Goal: Contribute content

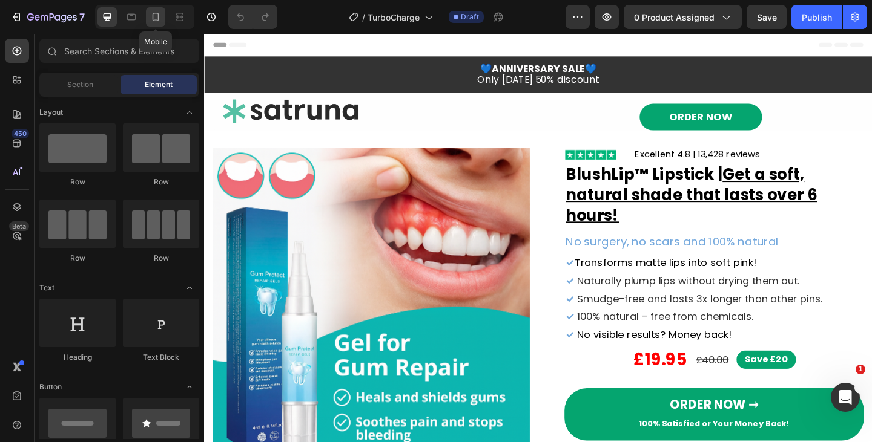
click at [149, 11] on div at bounding box center [155, 16] width 19 height 19
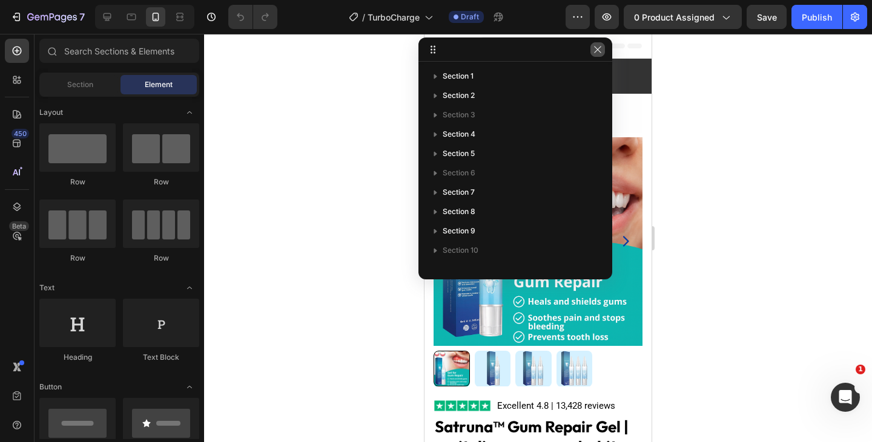
click at [596, 47] on icon "button" at bounding box center [598, 50] width 10 height 10
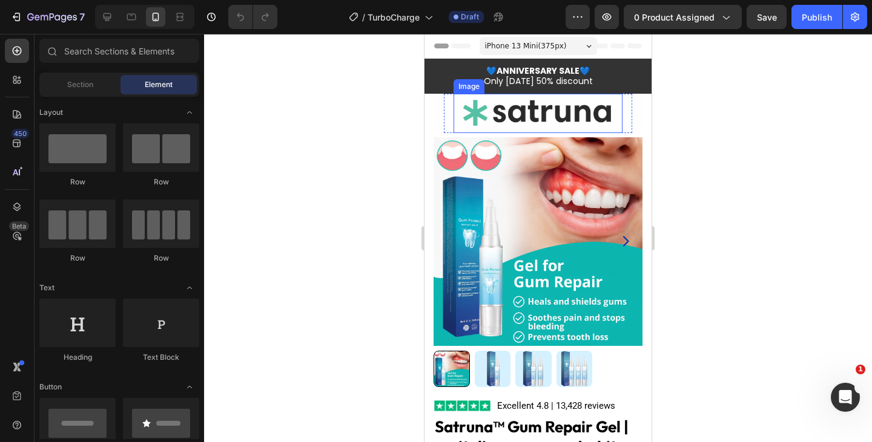
click at [498, 111] on img at bounding box center [538, 113] width 152 height 39
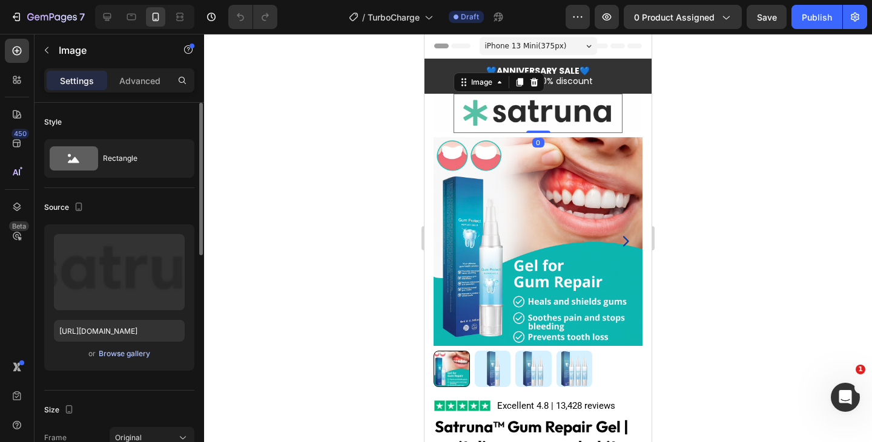
click at [122, 353] on div "Browse gallery" at bounding box center [124, 354] width 51 height 11
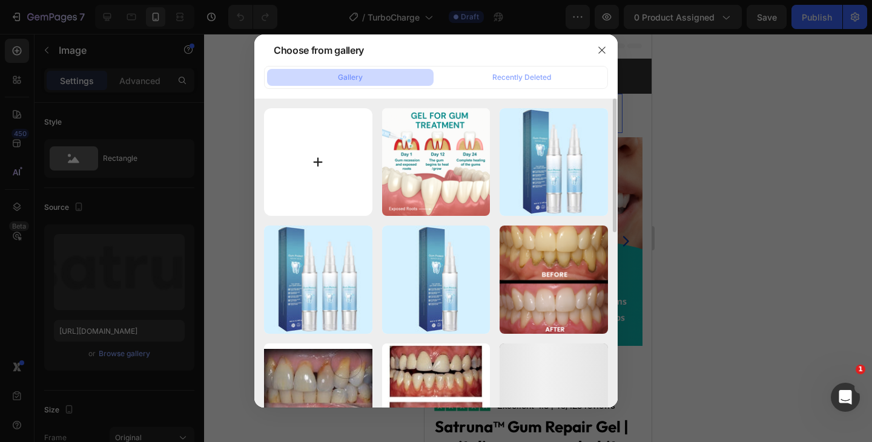
click at [318, 164] on input "file" at bounding box center [318, 162] width 108 height 108
type input "C:\fakepath\1754036916-#534DE- TurboCharge™.webp"
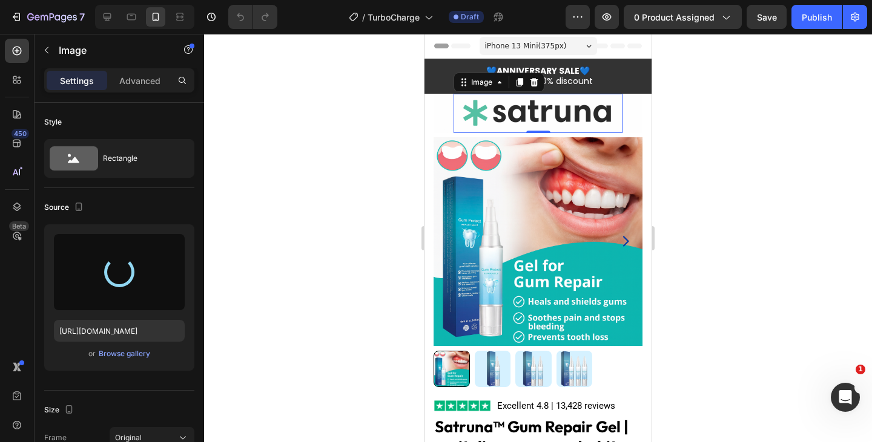
type input "https://cdn.shopify.com/s/files/1/0718/5114/7463/files/gempages_577936641763574…"
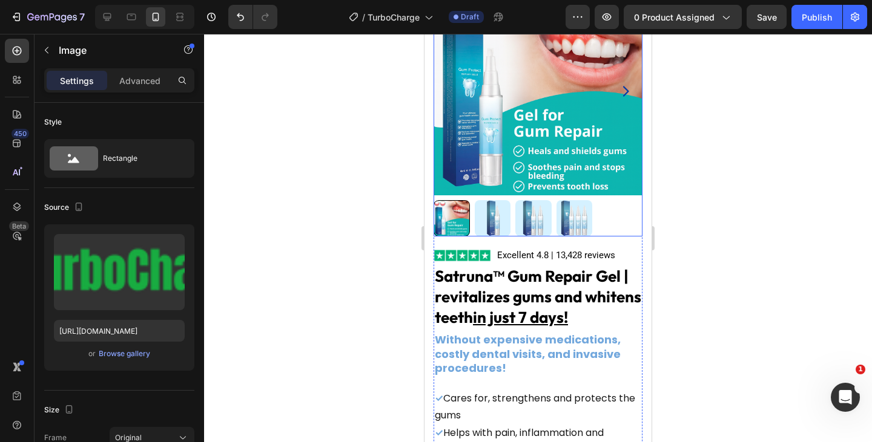
click at [548, 286] on strong "Satruna™ Gum Repair Gel | revitalizes gums and whitens teeth in just 7 days!" at bounding box center [538, 296] width 206 height 61
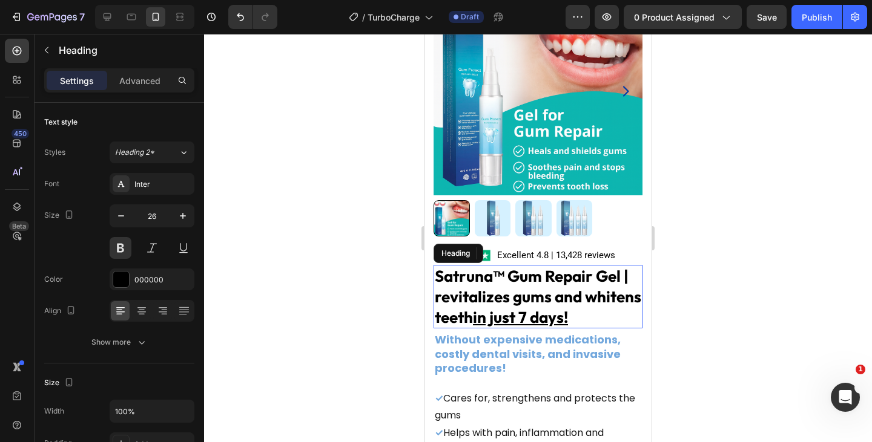
scroll to position [143, 0]
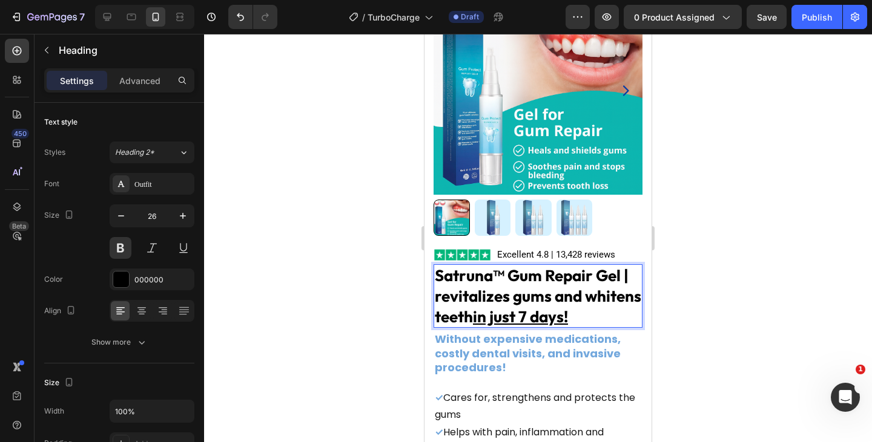
click at [539, 280] on strong "Satruna™ Gum Repair Gel | revitalizes gums and whitens teeth in just 7 days!" at bounding box center [538, 296] width 206 height 61
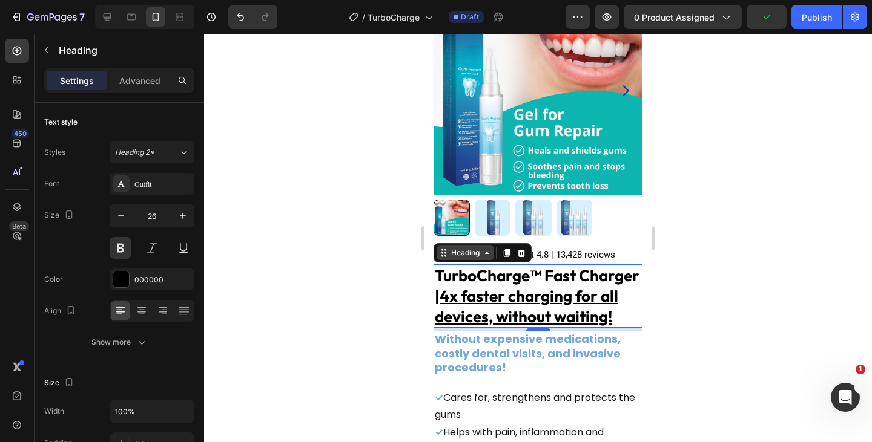
scroll to position [335, 0]
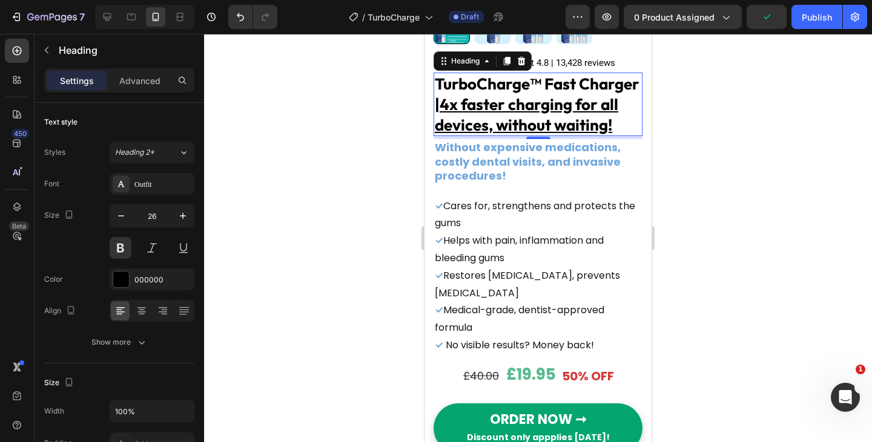
click at [534, 284] on p "✓ Restores tooth enamel, prevents tooth loss" at bounding box center [538, 285] width 206 height 35
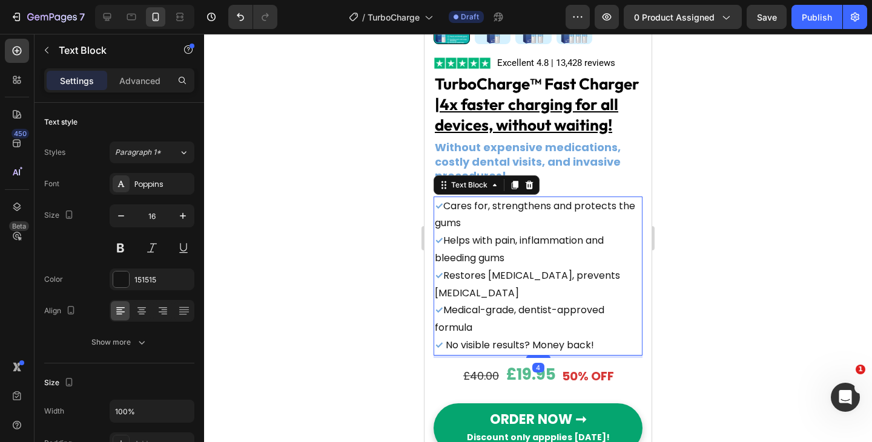
click at [546, 171] on strong "Without expensive medications, costly dental visits, and invasive procedures!" at bounding box center [528, 162] width 186 height 44
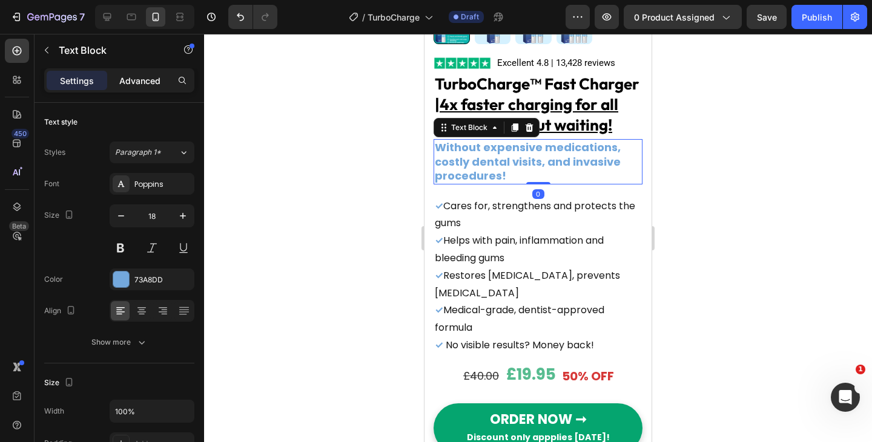
click at [143, 81] on p "Advanced" at bounding box center [139, 80] width 41 height 13
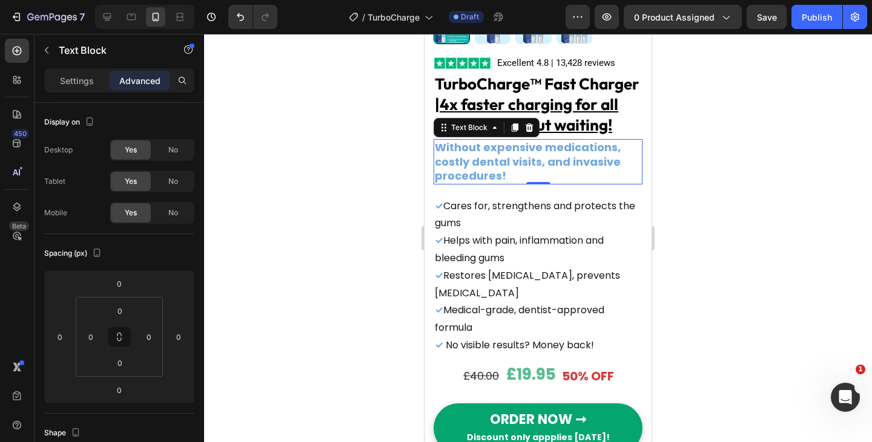
click at [171, 208] on span "No" at bounding box center [173, 213] width 10 height 11
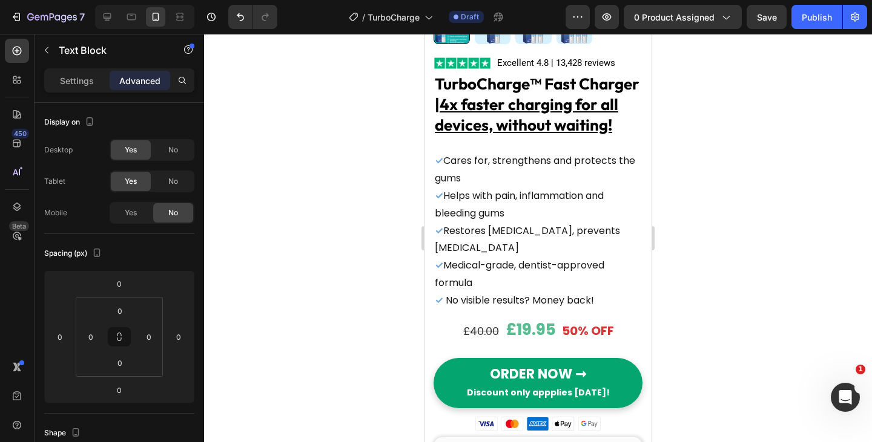
click at [519, 208] on p "✓ Helps with pain, inflammation and bleeding gums" at bounding box center [538, 205] width 206 height 35
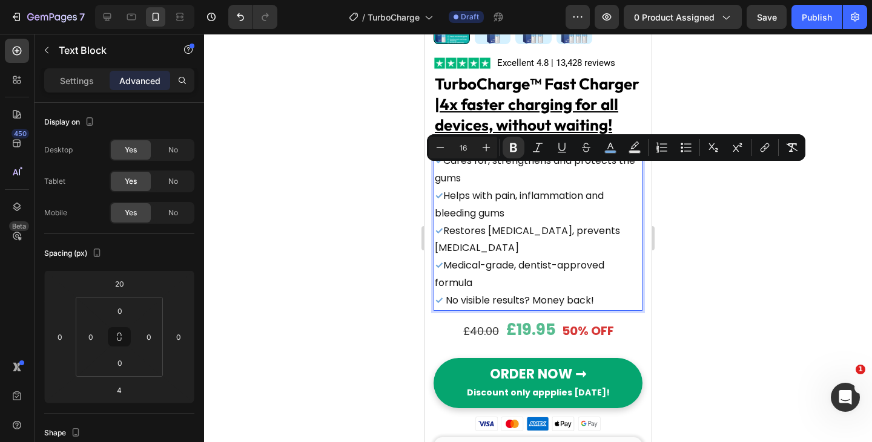
click at [513, 258] on p "✓ Restores tooth enamel, prevents tooth loss" at bounding box center [538, 240] width 206 height 35
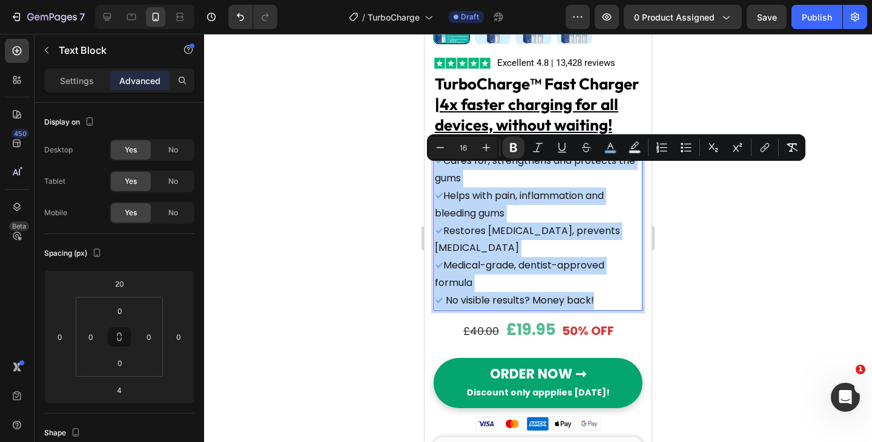
click at [590, 309] on p "✓ No visible results? Money back!" at bounding box center [538, 301] width 206 height 18
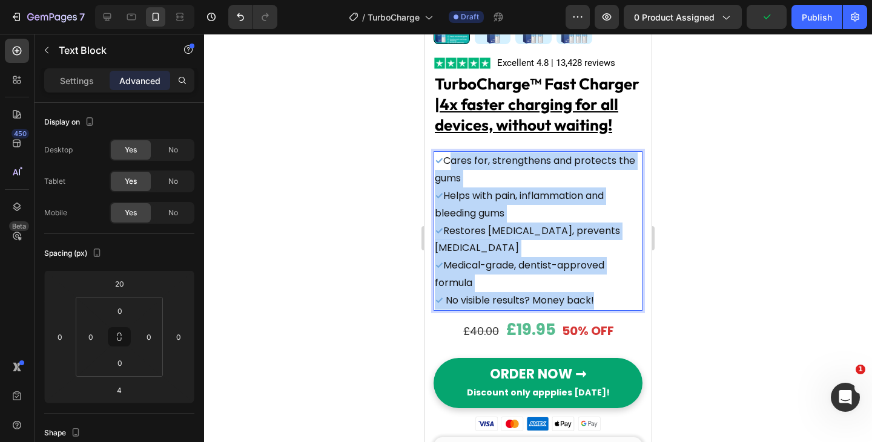
drag, startPoint x: 514, startPoint y: 243, endPoint x: 447, endPoint y: 171, distance: 98.5
click at [447, 171] on div "✓ Cares for, strengthens and protects the gums ✓ Helps with pain, inflammation …" at bounding box center [537, 230] width 209 height 159
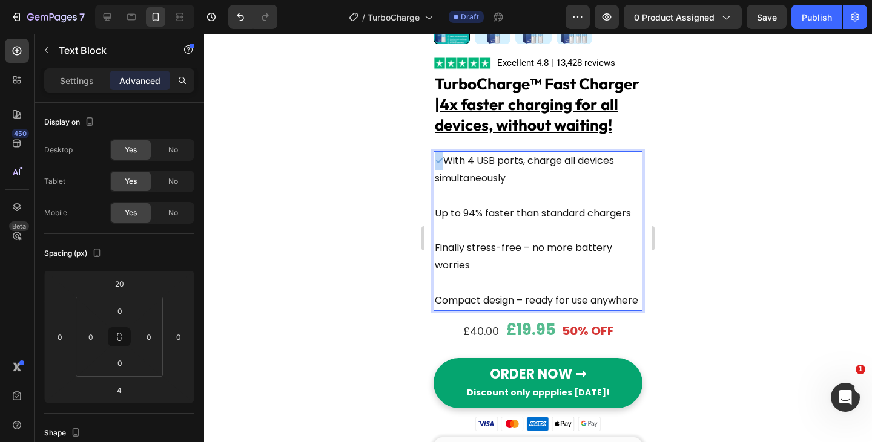
click at [437, 168] on strong "✓" at bounding box center [439, 161] width 8 height 14
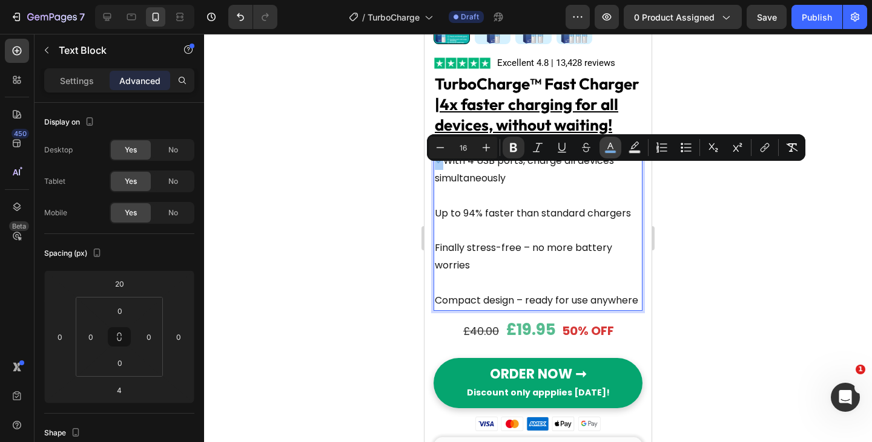
click at [608, 151] on rect "Editor contextual toolbar" at bounding box center [610, 152] width 11 height 3
type input "73A8DD"
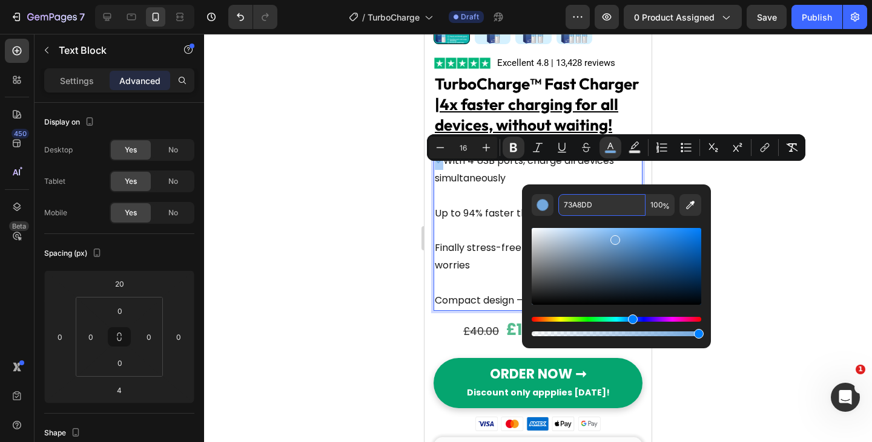
click at [588, 208] on input "73A8DD" at bounding box center [601, 205] width 87 height 22
paste input "#1baf43"
type input "1BAF43"
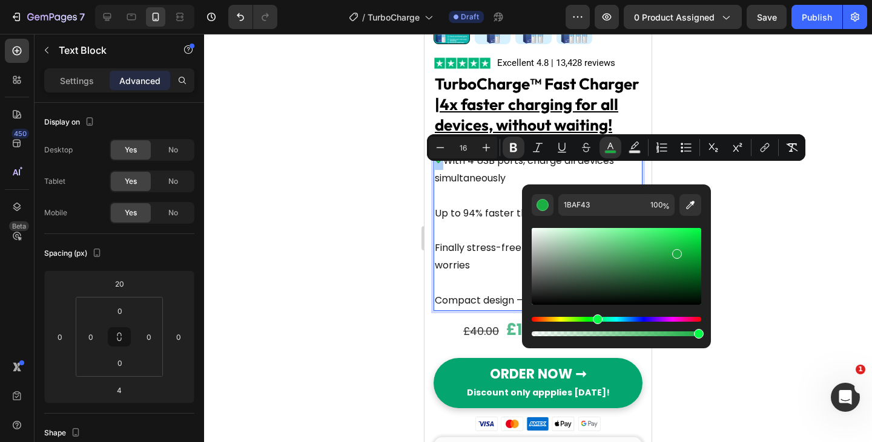
click at [571, 219] on div "Editor contextual toolbar" at bounding box center [615, 277] width 169 height 123
click at [456, 171] on p "✓ With 4 USB ports, charge all devices simultaneously" at bounding box center [538, 170] width 206 height 35
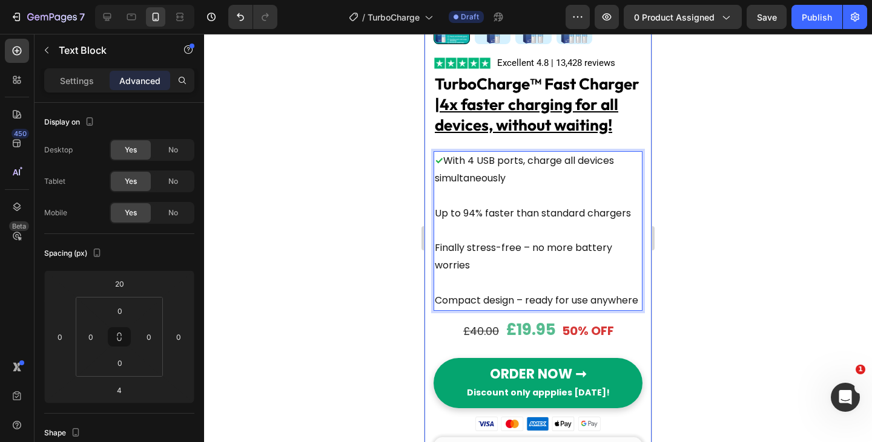
drag, startPoint x: 443, startPoint y: 172, endPoint x: 433, endPoint y: 172, distance: 10.3
click at [433, 172] on div "Product Images Image Excellent 4.8 | 13,428 reviews Text Block Row ⁠⁠⁠⁠⁠⁠⁠ Turb…" at bounding box center [537, 154] width 227 height 729
drag, startPoint x: 445, startPoint y: 174, endPoint x: 431, endPoint y: 174, distance: 13.9
click at [431, 174] on div "Product Images Image Excellent 4.8 | 13,428 reviews Text Block Row ⁠⁠⁠⁠⁠⁠⁠ Turb…" at bounding box center [537, 154] width 227 height 729
click at [436, 223] on p "Up to 94% faster than standard chargers" at bounding box center [538, 214] width 206 height 18
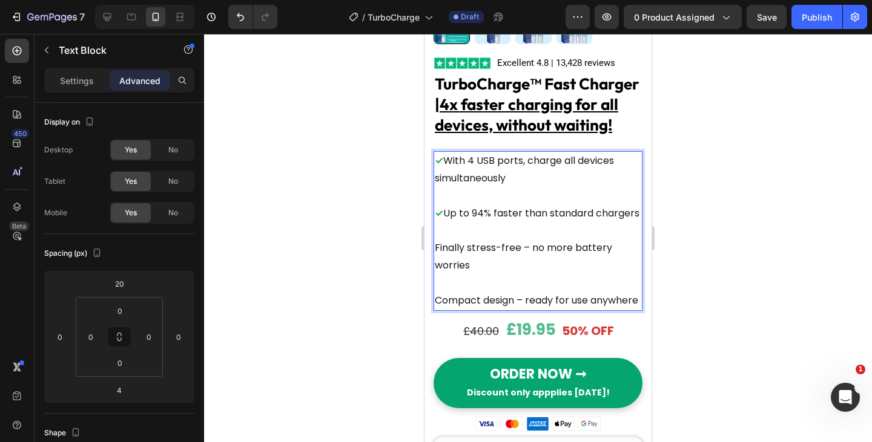
click at [435, 275] on p "Finally stress-free – no more battery worries" at bounding box center [538, 257] width 206 height 35
click at [434, 310] on div "✓ With 4 USB ports, charge all devices simultaneously ✓ Up to 94% faster than s…" at bounding box center [537, 230] width 209 height 159
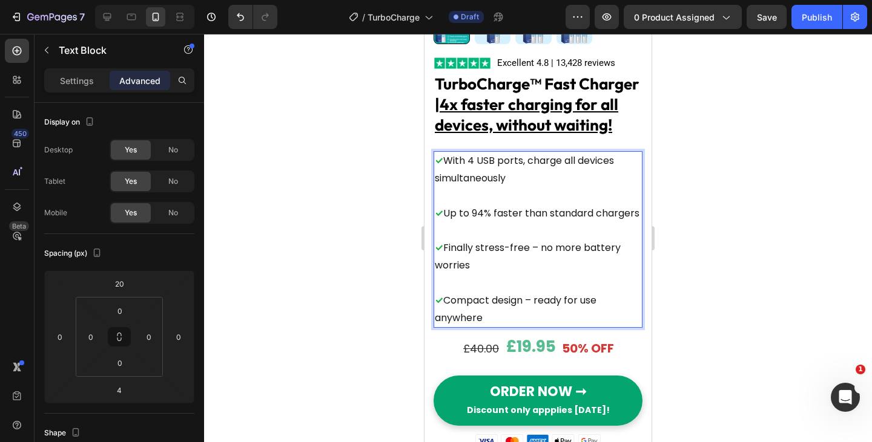
click at [453, 292] on p "Rich Text Editor. Editing area: main" at bounding box center [538, 284] width 206 height 18
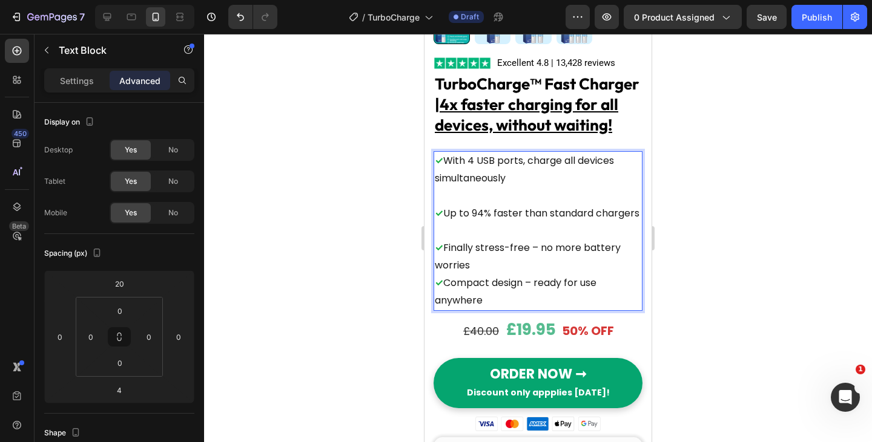
click at [465, 240] on p "Rich Text Editor. Editing area: main" at bounding box center [538, 232] width 206 height 18
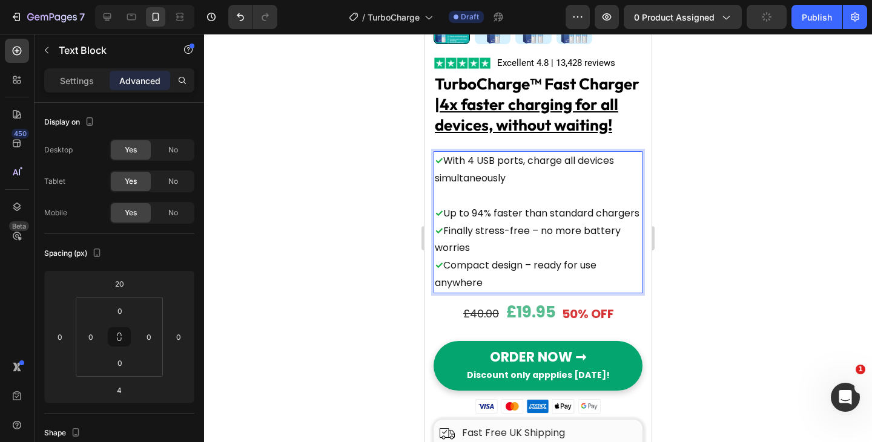
click at [452, 205] on p "Rich Text Editor. Editing area: main" at bounding box center [538, 197] width 206 height 18
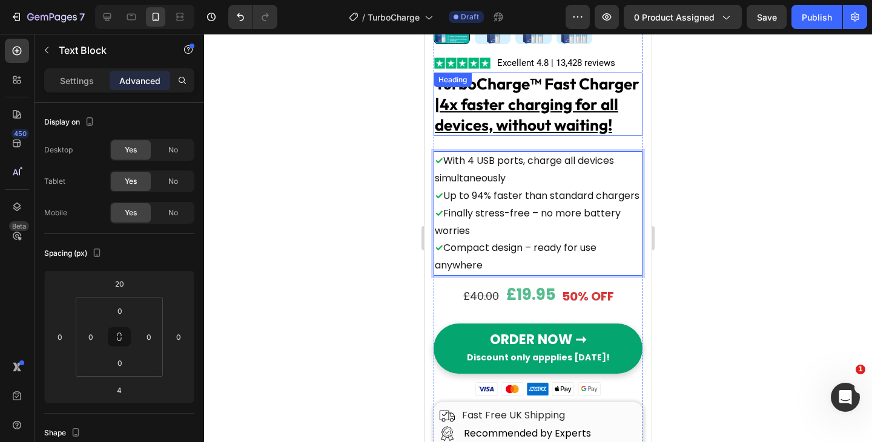
click at [528, 134] on u "4x faster charging for all devices, without waiting!" at bounding box center [526, 114] width 183 height 41
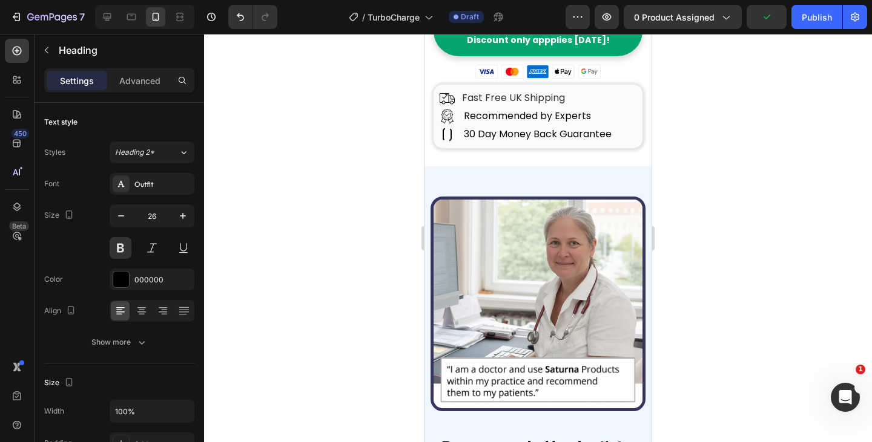
scroll to position [817, 0]
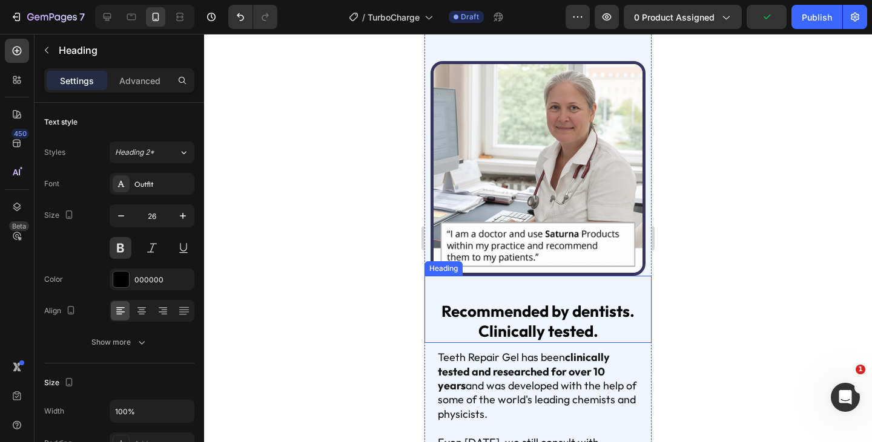
click at [562, 310] on strong "Recommended by dentists. Clinically tested." at bounding box center [537, 321] width 193 height 41
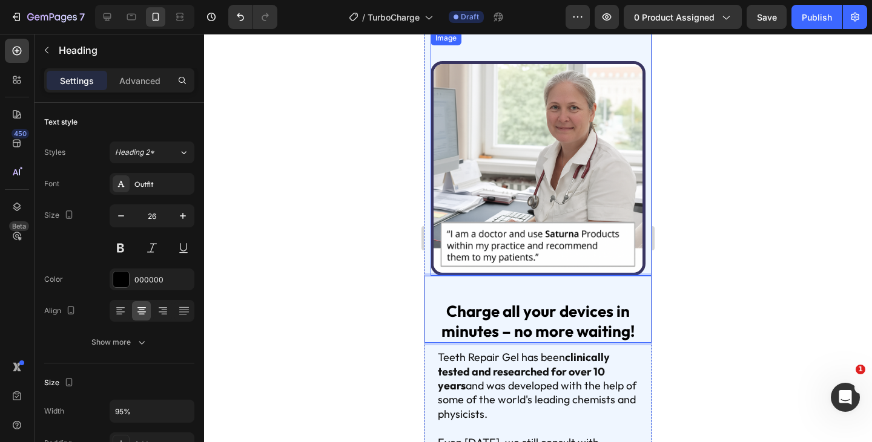
click at [541, 160] on img at bounding box center [537, 168] width 215 height 215
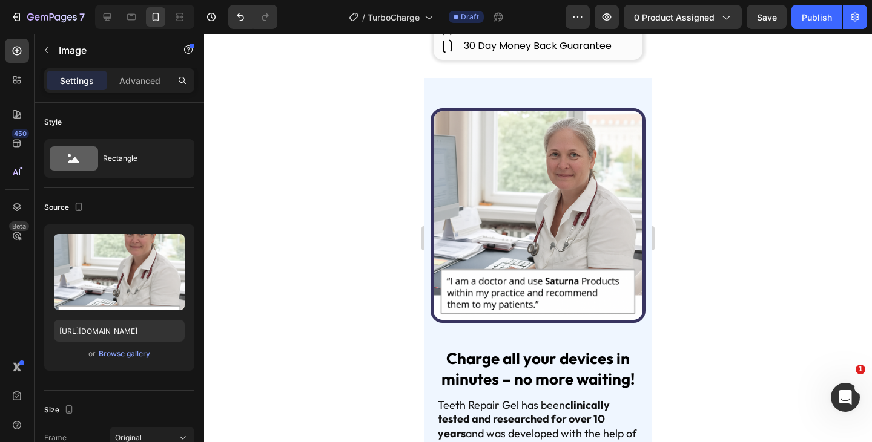
scroll to position [873, 0]
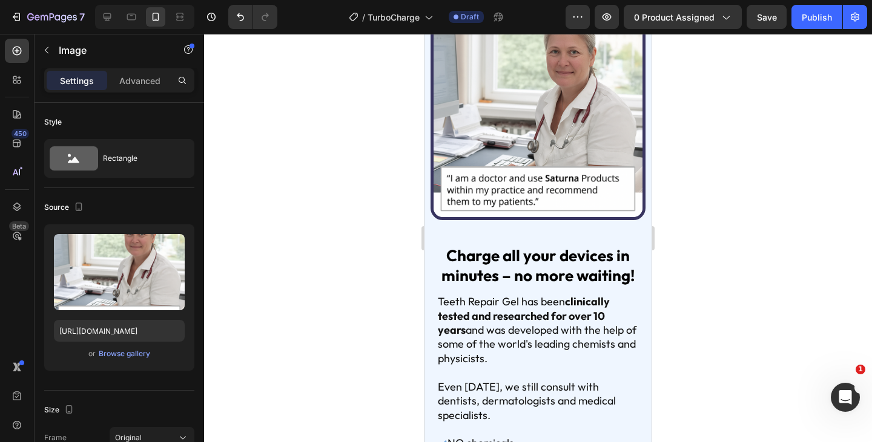
click at [504, 317] on p "Teeth Repair Gel has been clinically tested and researched for over 10 years an…" at bounding box center [538, 330] width 200 height 71
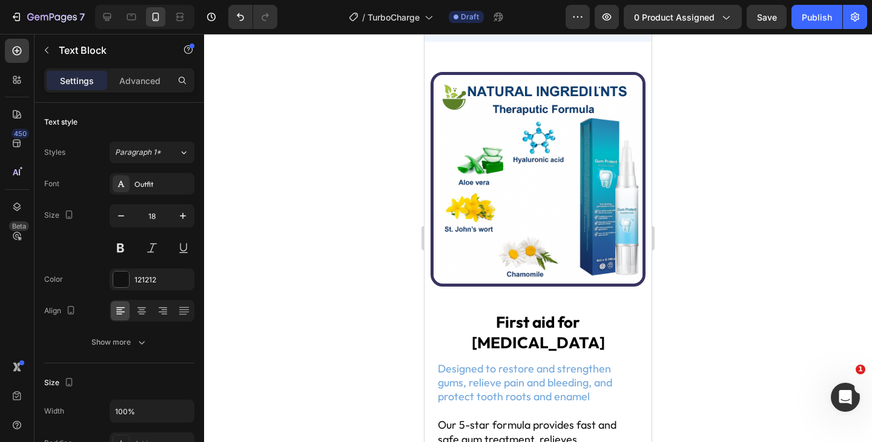
scroll to position [1601, 0]
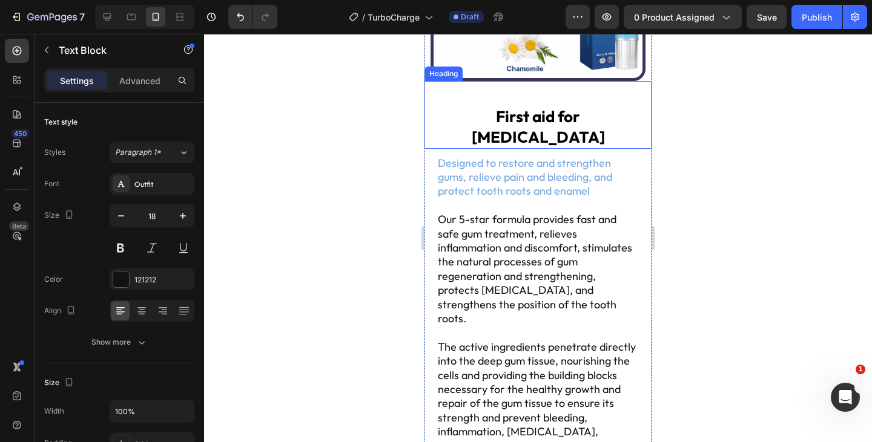
click at [586, 126] on strong "First aid for gum disease" at bounding box center [537, 127] width 133 height 41
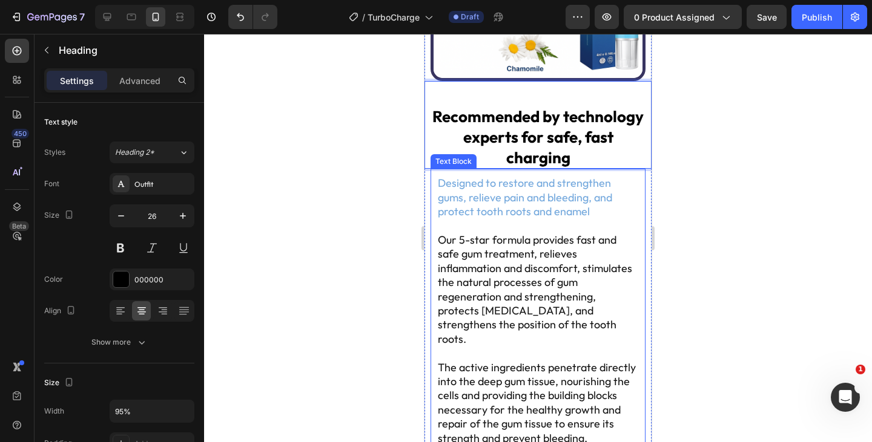
scroll to position [1685, 0]
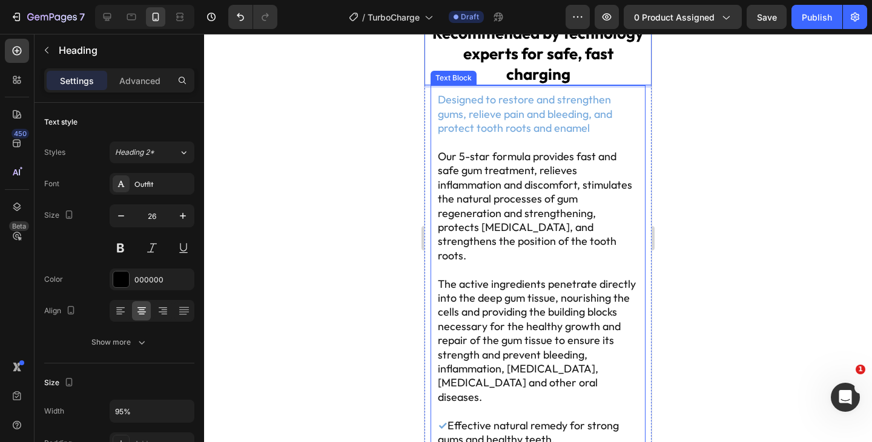
click at [539, 217] on p "Our 5-star formula provides fast and safe gum treatment, relieves inflammation …" at bounding box center [538, 205] width 200 height 113
click at [533, 263] on p "Rich Text Editor. Editing area: main" at bounding box center [538, 270] width 200 height 14
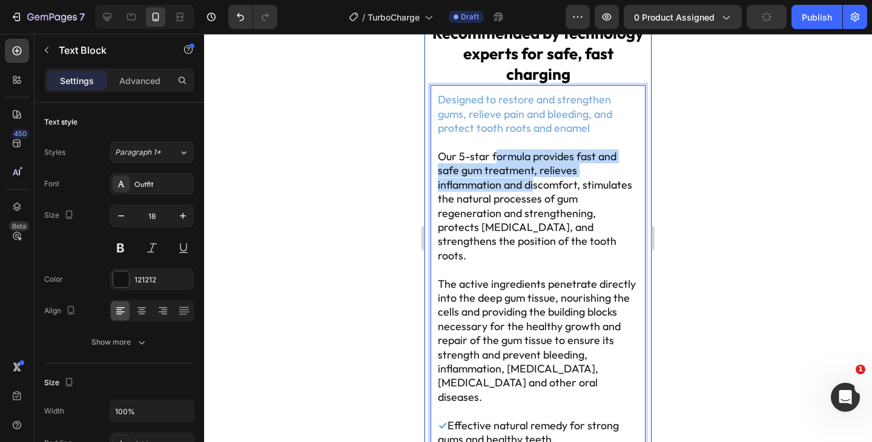
drag, startPoint x: 497, startPoint y: 162, endPoint x: 426, endPoint y: 100, distance: 94.0
click at [426, 100] on div "⁠⁠⁠⁠⁠⁠⁠ Recommended by technology experts for safe, fast charging Heading Desig…" at bounding box center [537, 293] width 227 height 591
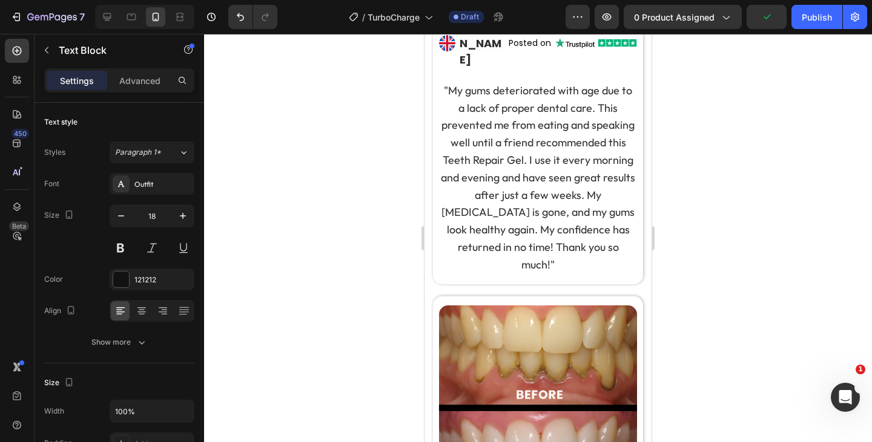
scroll to position [3912, 0]
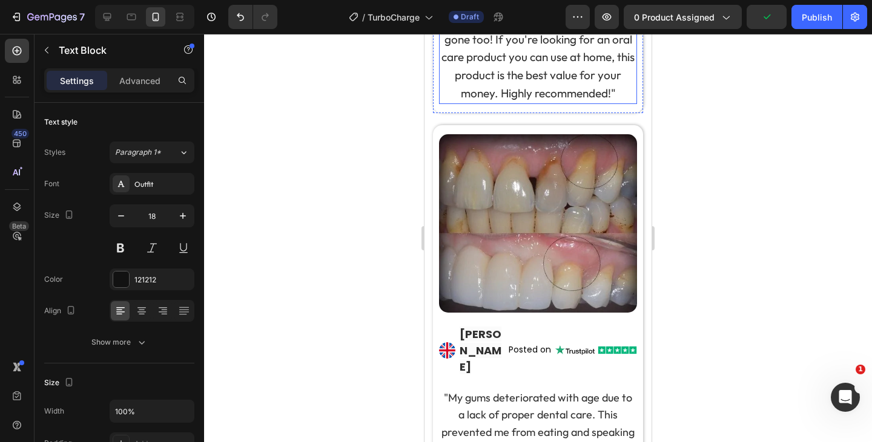
click at [528, 100] on span ""This product is fantastic! After one month of use, my gums and overall oral he…" at bounding box center [537, 21] width 193 height 159
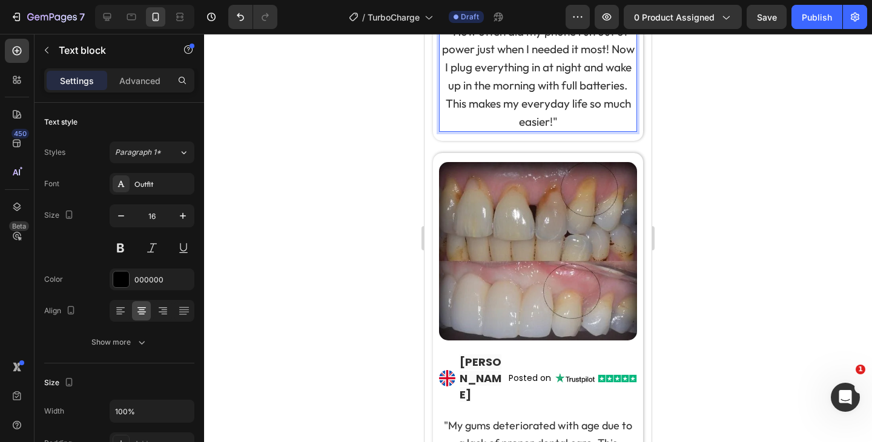
scroll to position [4131, 0]
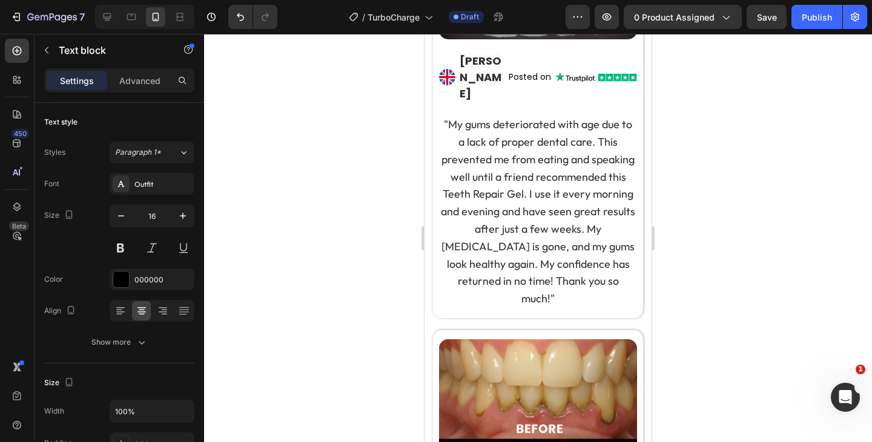
click at [499, 306] on span ""My gums deteriorated with age due to a lack of proper dental care. This preven…" at bounding box center [538, 211] width 194 height 188
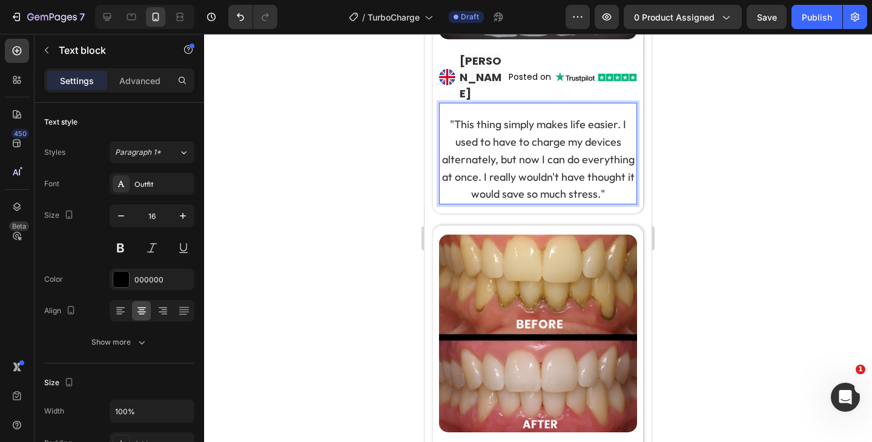
scroll to position [4448, 0]
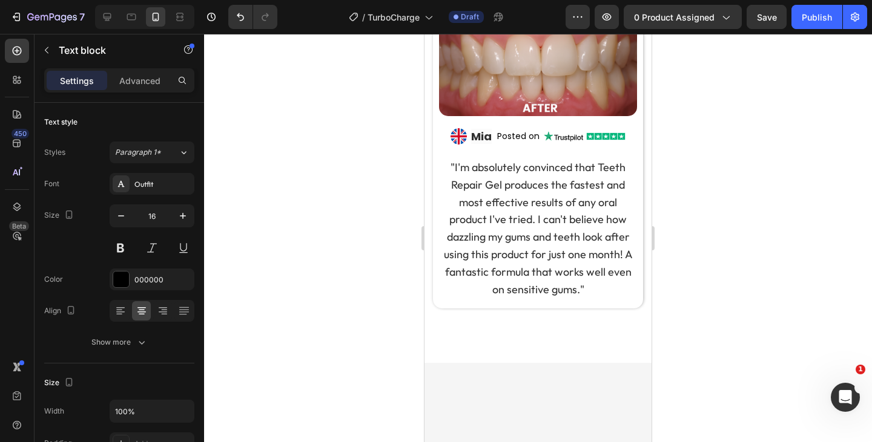
click at [552, 298] on p ""I'm absolutely convinced that Teeth Repair Gel produces the fastest and most e…" at bounding box center [537, 228] width 195 height 139
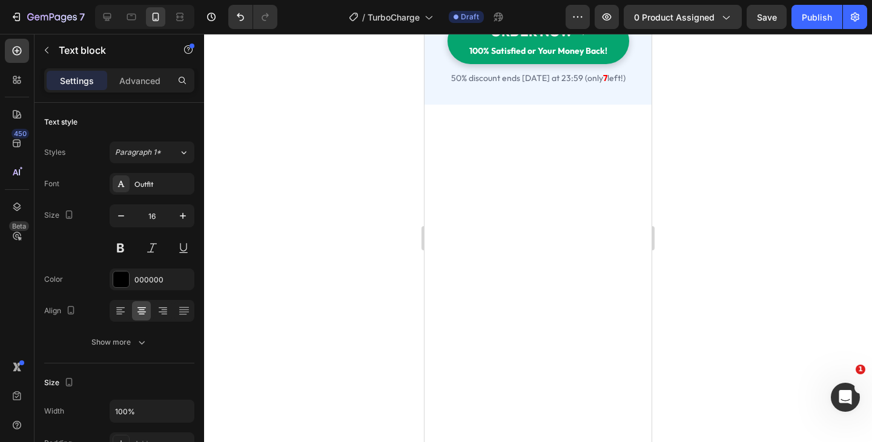
scroll to position [5008, 0]
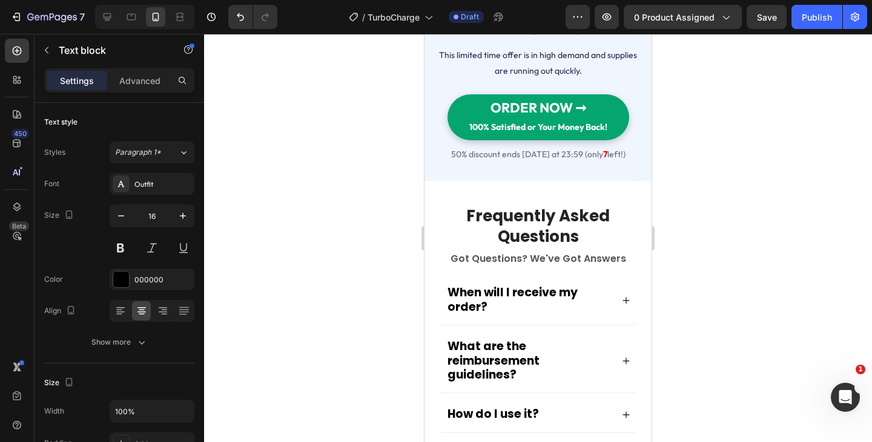
click at [547, 39] on strong "LIMITED TIME 50% OFF! ANNIVERSARY SALE!" at bounding box center [538, 18] width 177 height 41
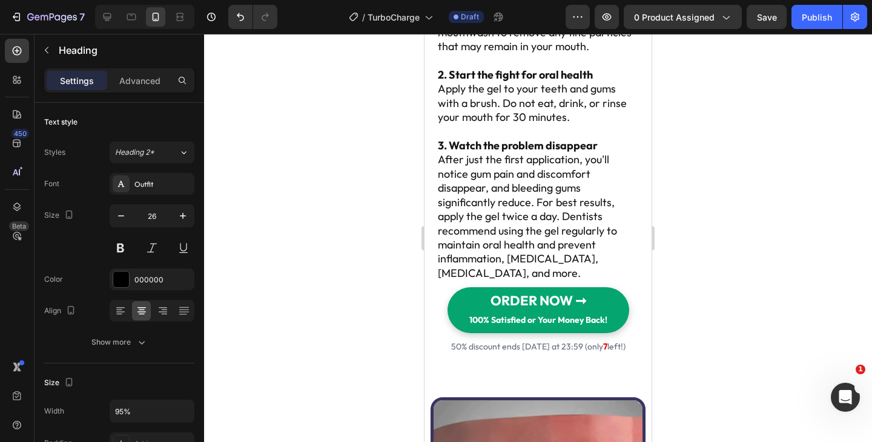
scroll to position [2208, 0]
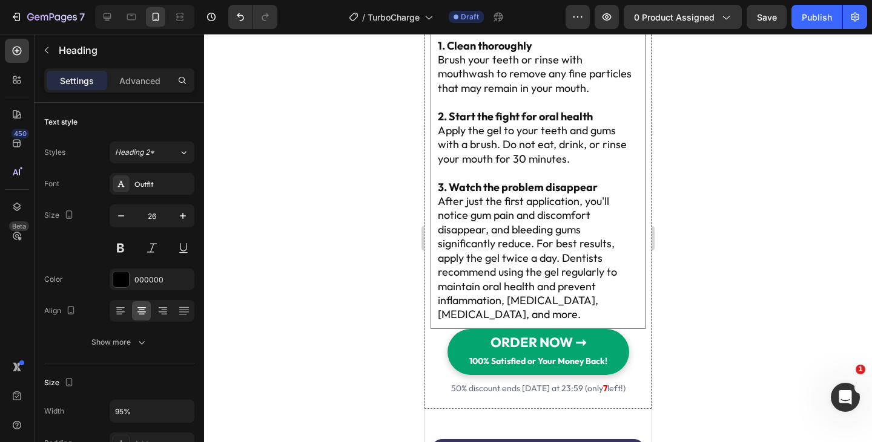
scroll to position [2324, 0]
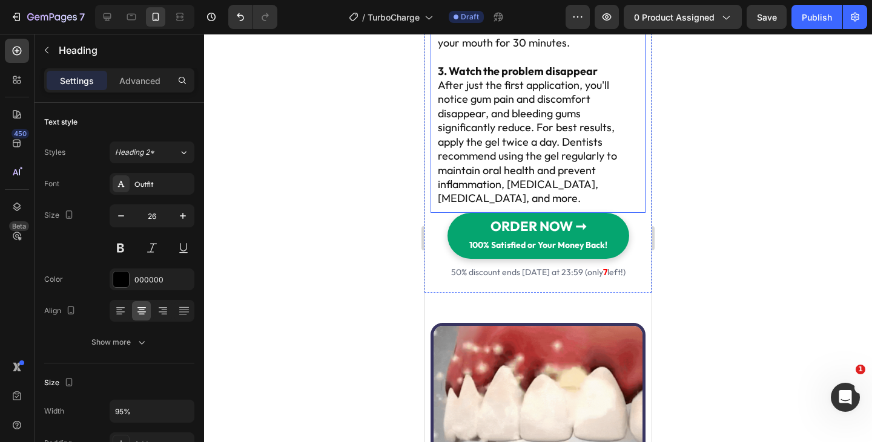
click at [497, 50] on p "Apply the gel to your teeth and gums with a brush. Do not eat, drink, or rinse …" at bounding box center [538, 28] width 200 height 42
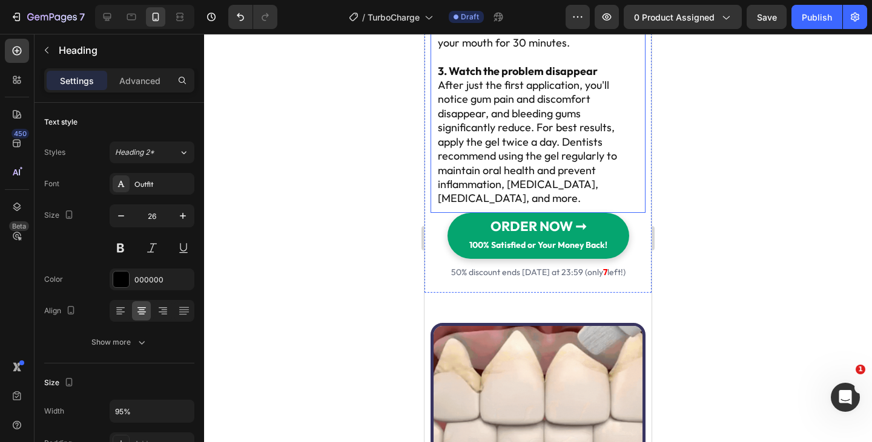
click at [497, 50] on p "Apply the gel to your teeth and gums with a brush. Do not eat, drink, or rinse …" at bounding box center [538, 28] width 200 height 42
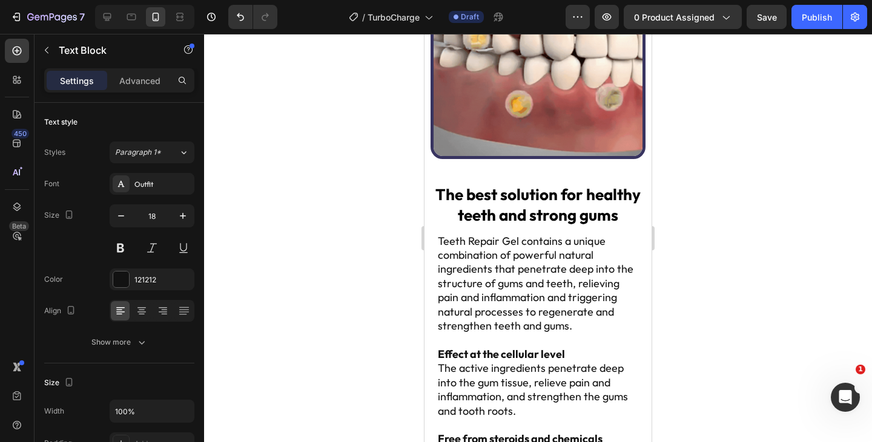
scroll to position [2751, 0]
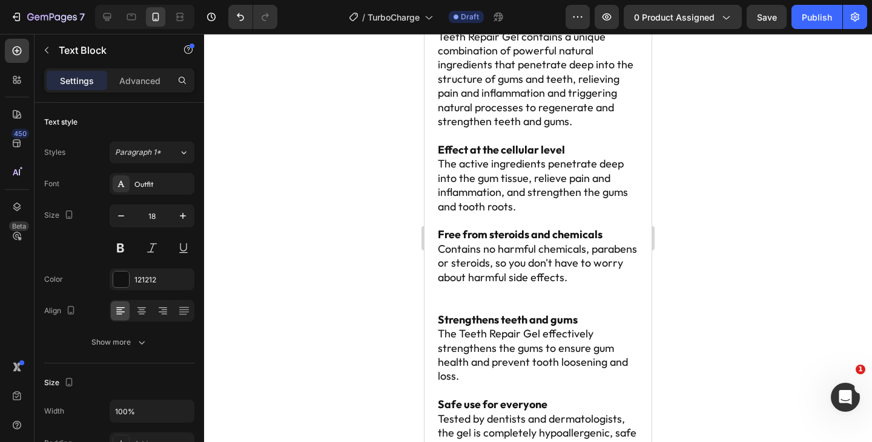
click at [538, 21] on strong "The best solution for healthy teeth and strong gums" at bounding box center [537, 0] width 205 height 41
click at [559, 21] on strong "The best solution for healthy teeth and strong gums" at bounding box center [537, 0] width 205 height 41
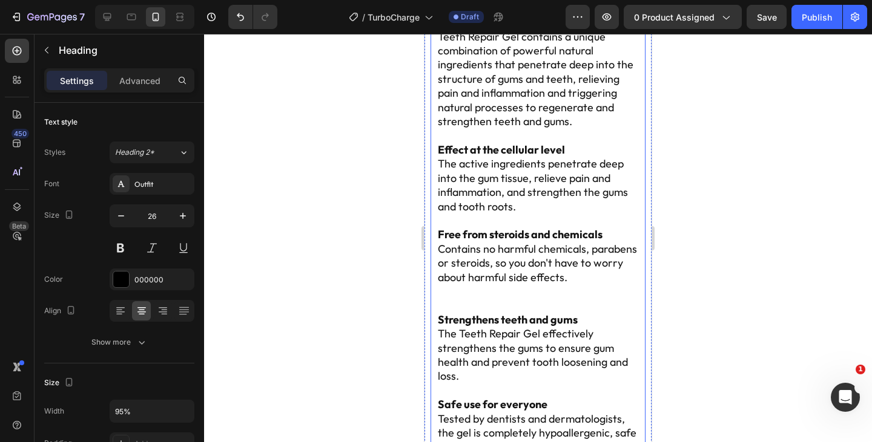
scroll to position [2823, 0]
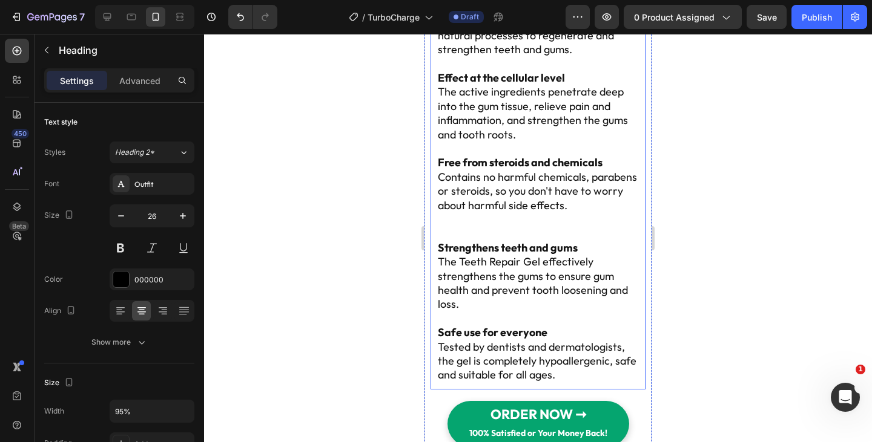
click at [514, 57] on p "Teeth Repair Gel contains a unique combination of powerful natural ingredients …" at bounding box center [538, 7] width 200 height 99
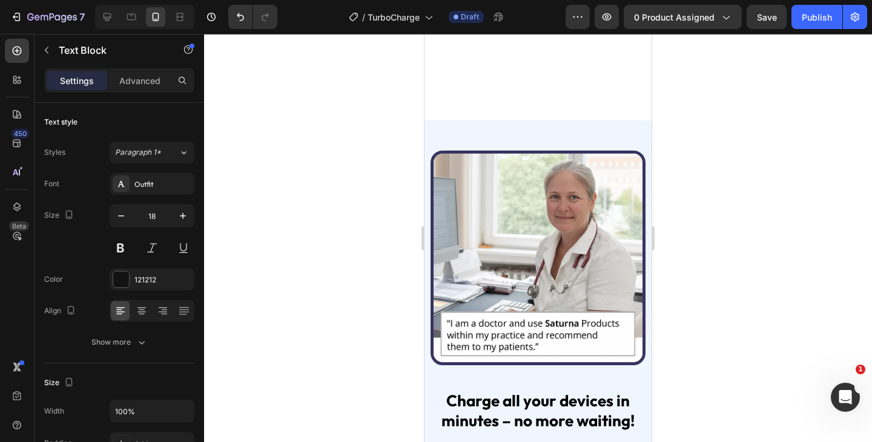
scroll to position [878, 0]
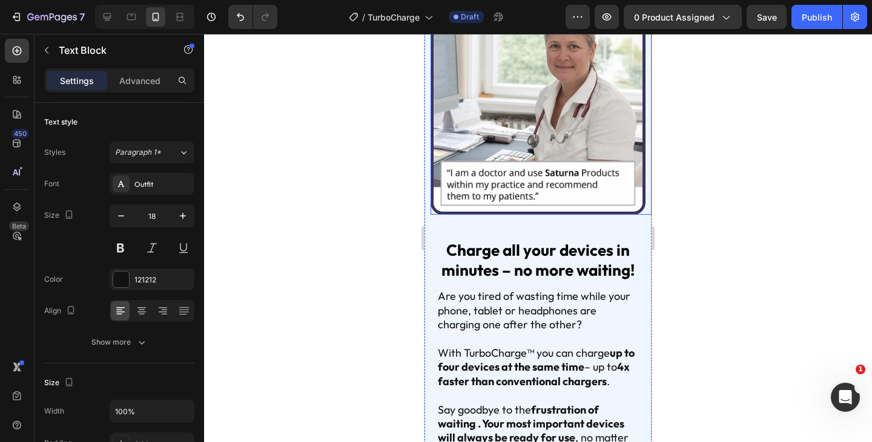
click at [520, 148] on img at bounding box center [537, 107] width 215 height 215
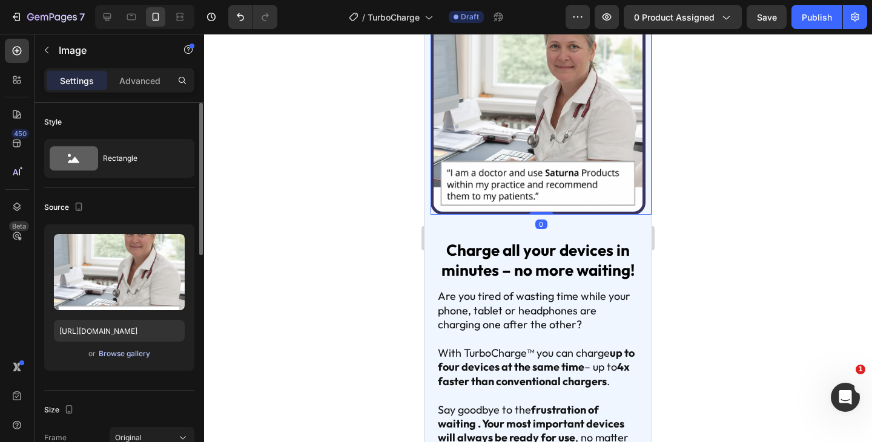
click at [123, 355] on div "Browse gallery" at bounding box center [124, 354] width 51 height 11
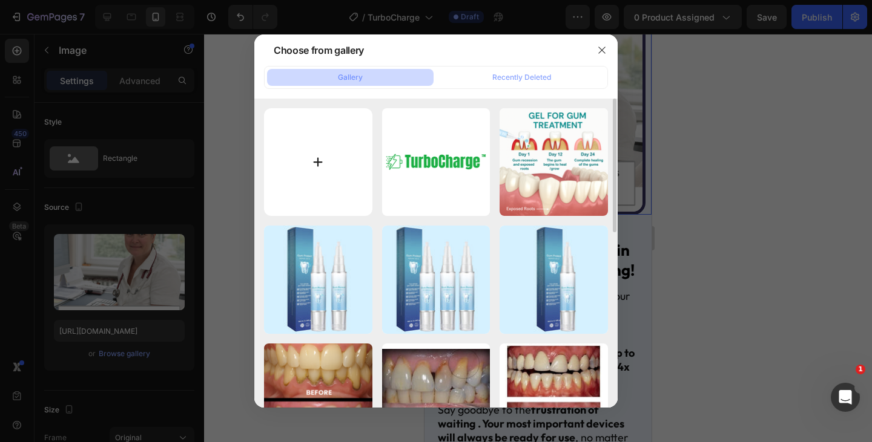
click at [326, 169] on input "file" at bounding box center [318, 162] width 108 height 108
type input "C:\fakepath\Image (6).gif"
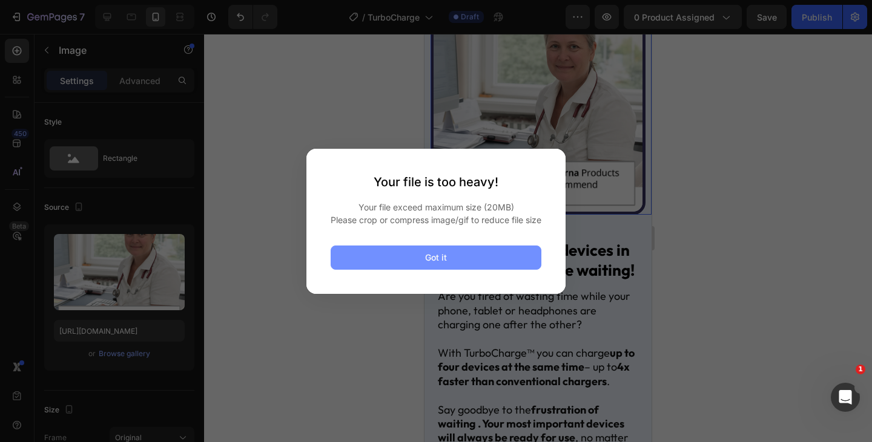
click at [456, 264] on button "Got it" at bounding box center [435, 258] width 211 height 24
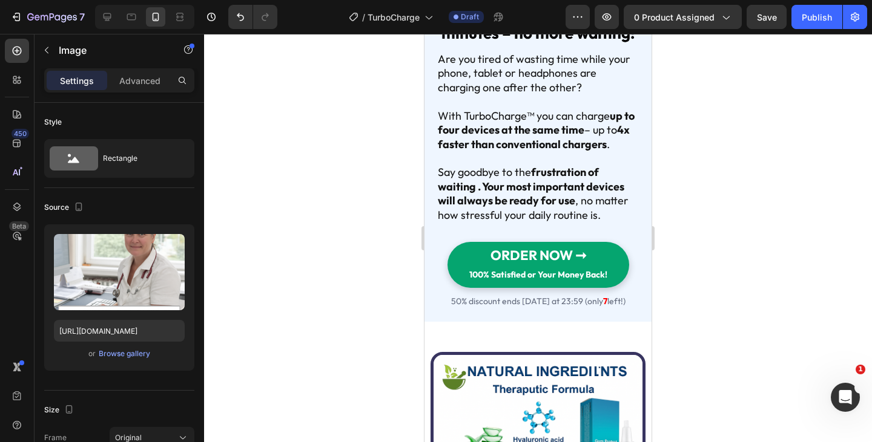
scroll to position [790, 0]
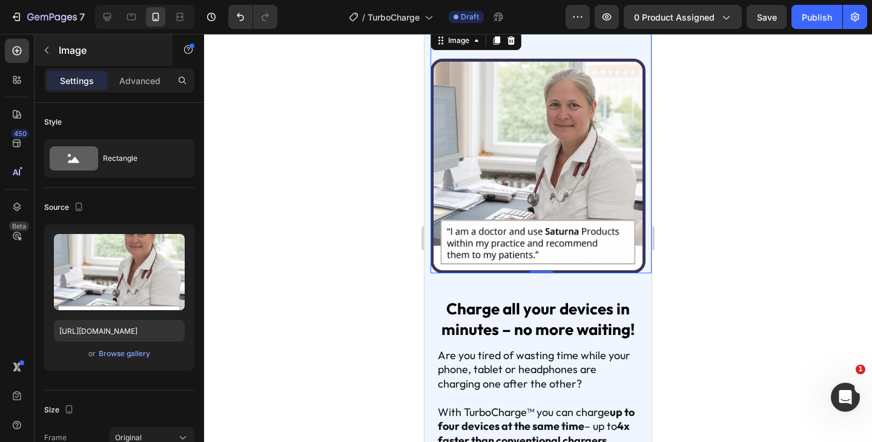
click at [57, 45] on div "Image" at bounding box center [103, 49] width 138 height 31
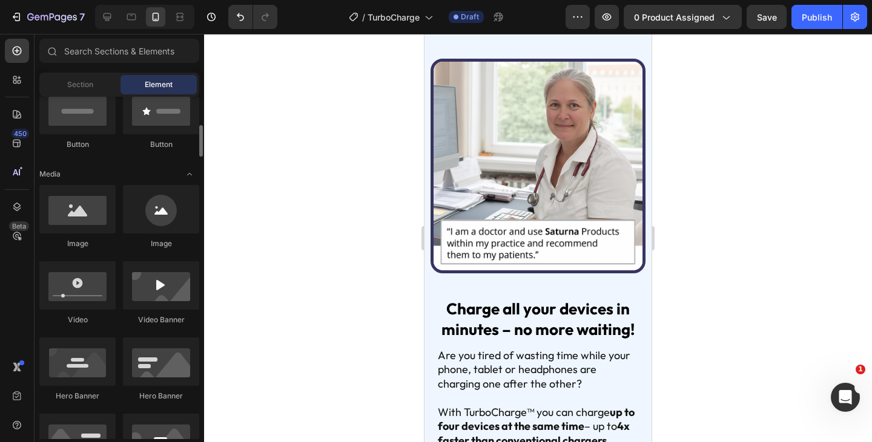
scroll to position [313, 0]
drag, startPoint x: 88, startPoint y: 292, endPoint x: 97, endPoint y: 251, distance: 42.1
click at [551, 210] on img at bounding box center [537, 166] width 215 height 215
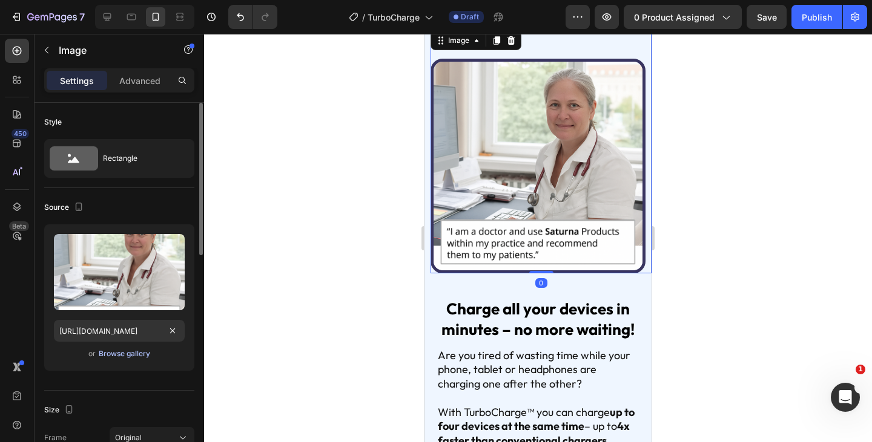
click at [127, 359] on button "Browse gallery" at bounding box center [124, 354] width 53 height 12
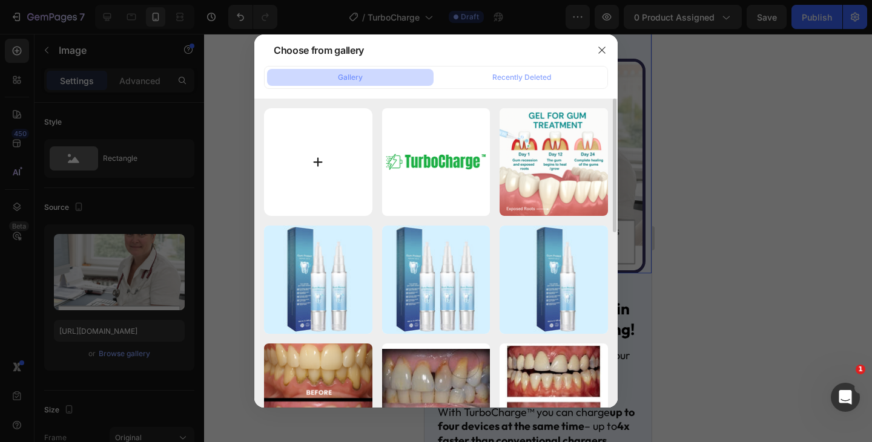
click at [303, 172] on input "file" at bounding box center [318, 162] width 108 height 108
click at [325, 153] on input "file" at bounding box center [318, 162] width 108 height 108
click at [316, 137] on input "file" at bounding box center [318, 162] width 108 height 108
click at [318, 160] on input "file" at bounding box center [318, 162] width 108 height 108
type input "C:\fakepath\Image (11).gif"
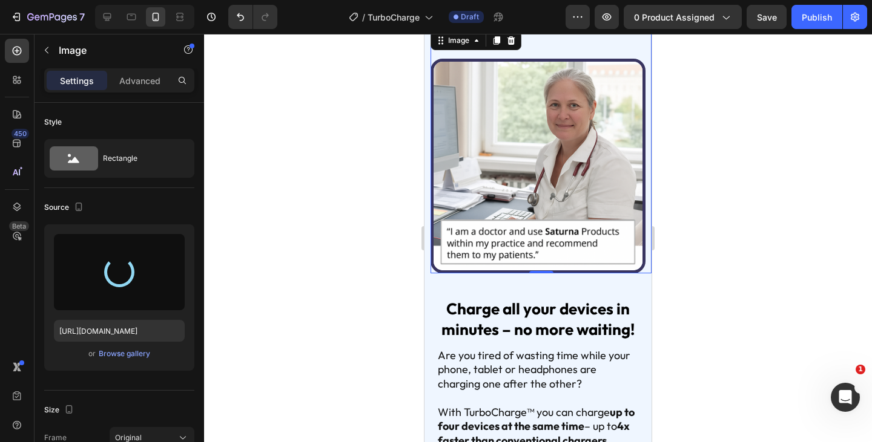
type input "[URL][DOMAIN_NAME]"
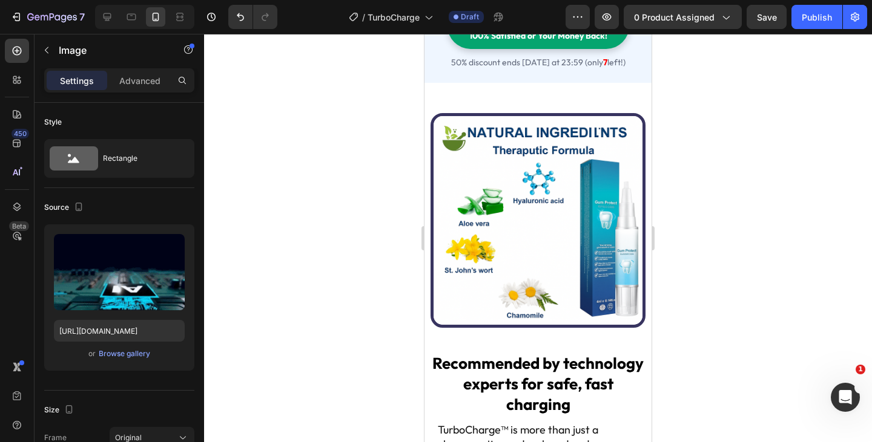
scroll to position [1357, 0]
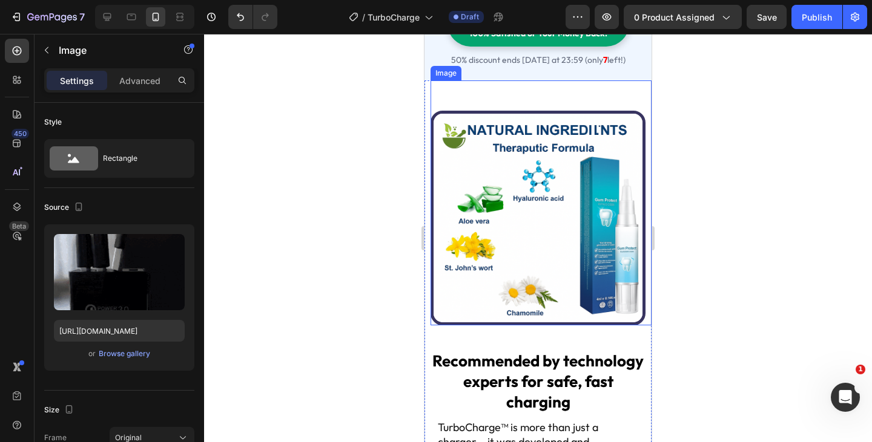
click at [503, 283] on img at bounding box center [537, 218] width 215 height 215
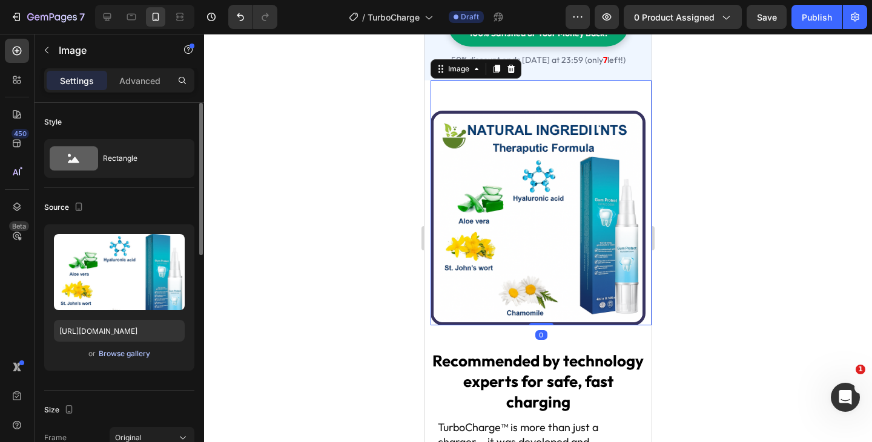
click at [126, 356] on div "Browse gallery" at bounding box center [124, 354] width 51 height 11
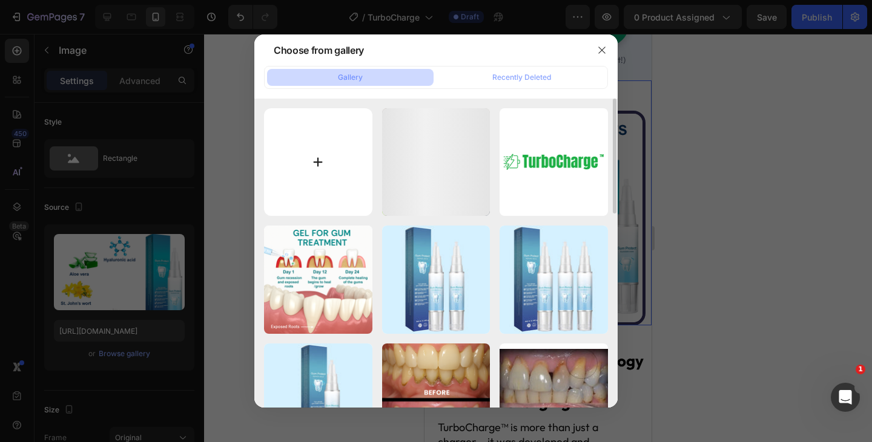
click at [332, 164] on input "file" at bounding box center [318, 162] width 108 height 108
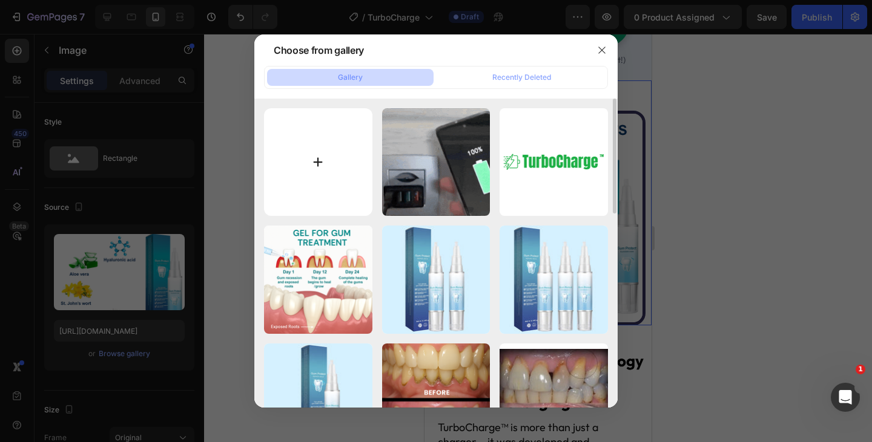
type input "C:\fakepath\ChatGPT Image [DATE], 05_18_19 PM.png"
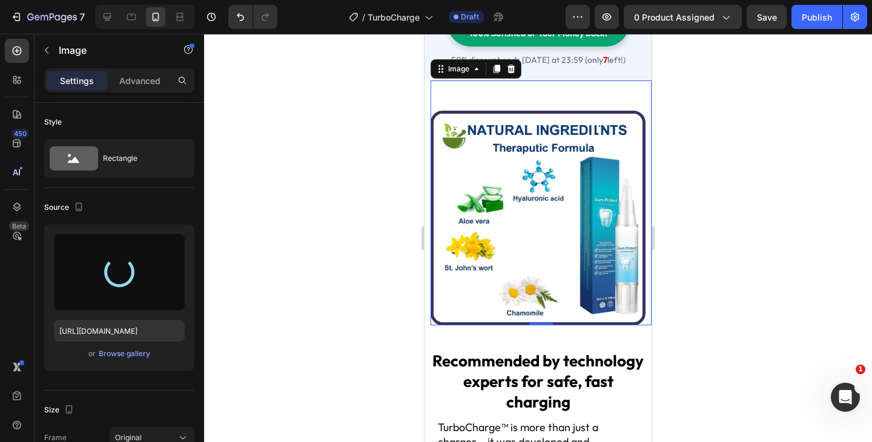
type input "[URL][DOMAIN_NAME]"
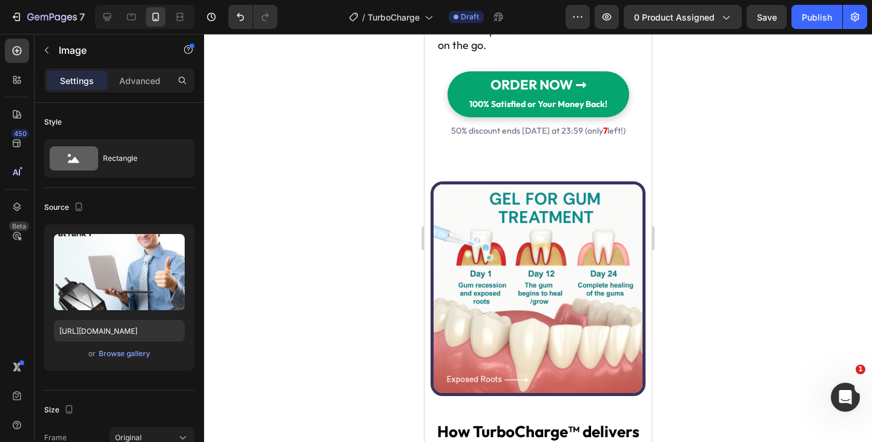
scroll to position [2083, 0]
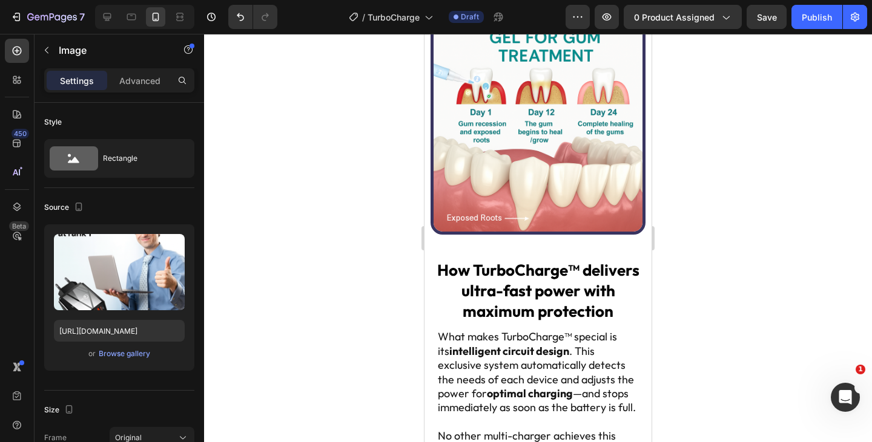
click at [496, 166] on img at bounding box center [537, 127] width 215 height 215
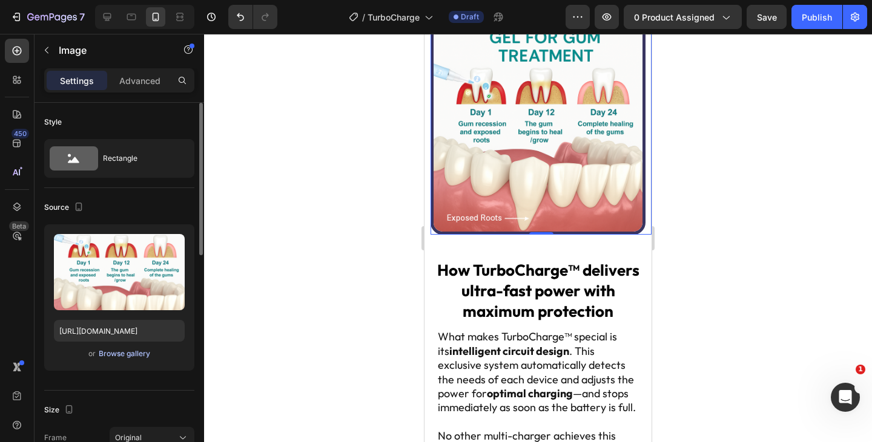
click at [122, 351] on div "Browse gallery" at bounding box center [124, 354] width 51 height 11
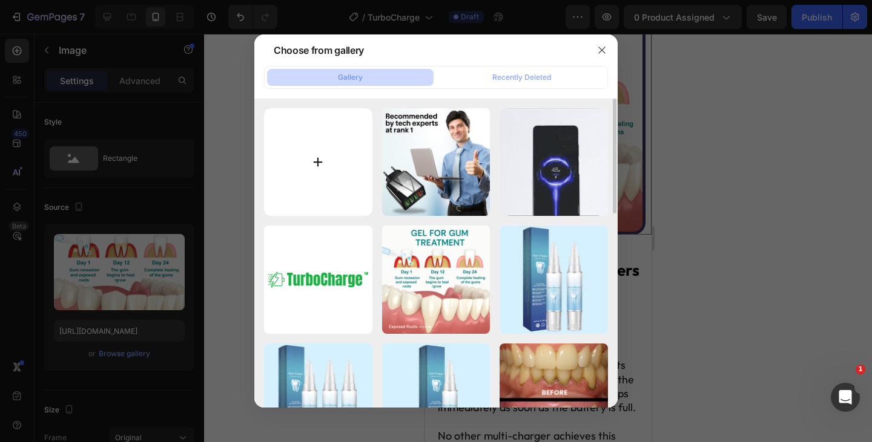
click at [322, 146] on input "file" at bounding box center [318, 162] width 108 height 108
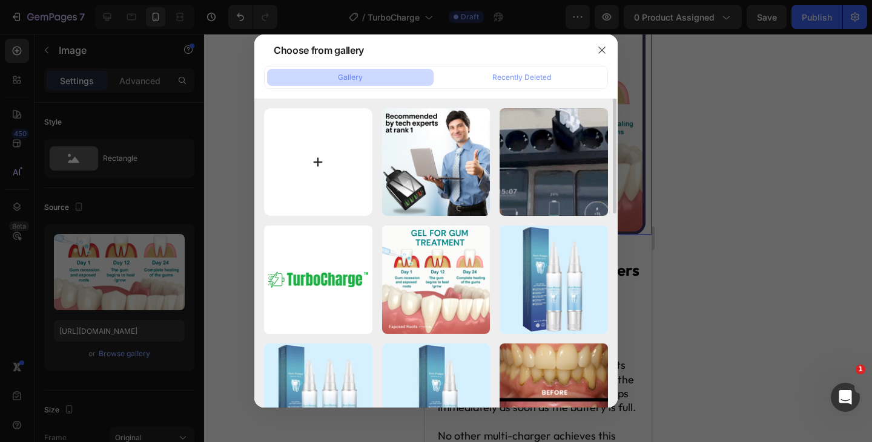
type input "C:\fakepath\Image (10).gif"
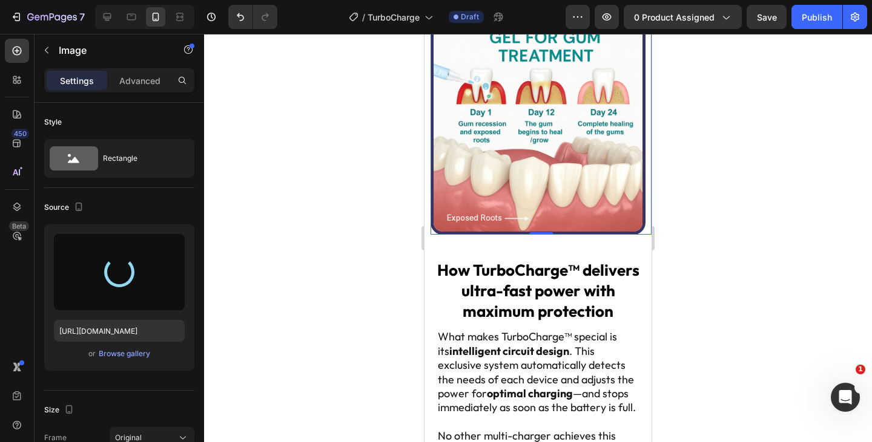
click at [847, 237] on div at bounding box center [538, 238] width 668 height 409
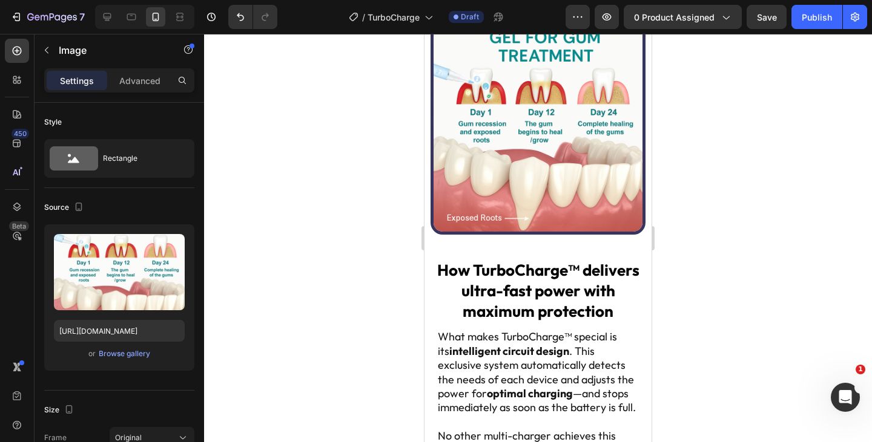
click at [508, 109] on img at bounding box center [537, 127] width 215 height 215
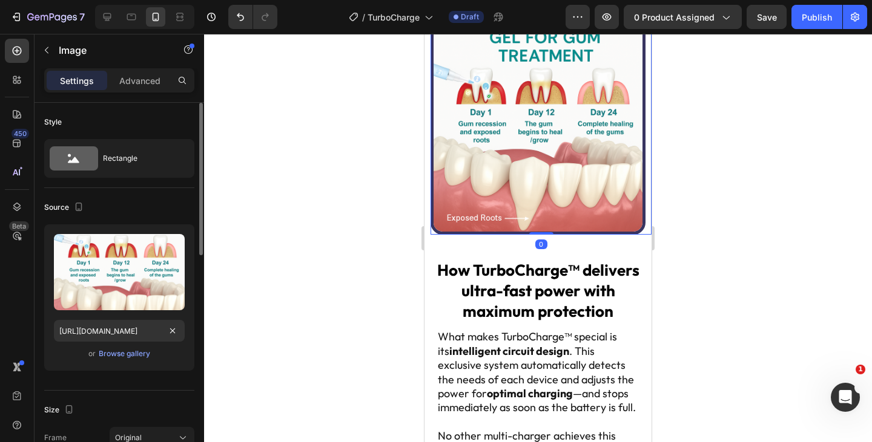
click at [127, 343] on div "Upload Image [URL][DOMAIN_NAME] or Browse gallery" at bounding box center [119, 298] width 150 height 146
click at [133, 350] on div "Browse gallery" at bounding box center [124, 354] width 51 height 11
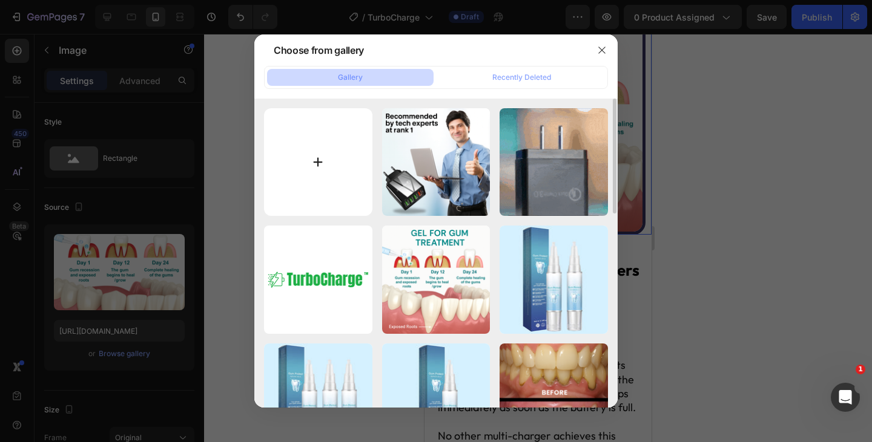
click at [298, 158] on input "file" at bounding box center [318, 162] width 108 height 108
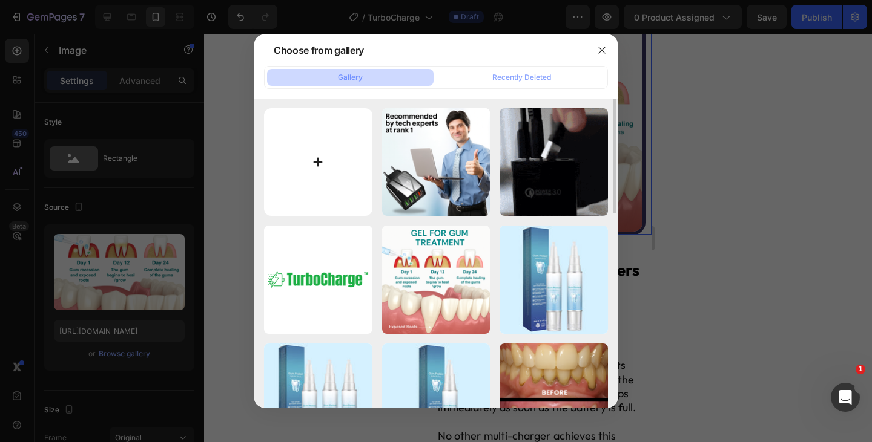
type input "C:\fakepath\Image (10).gif"
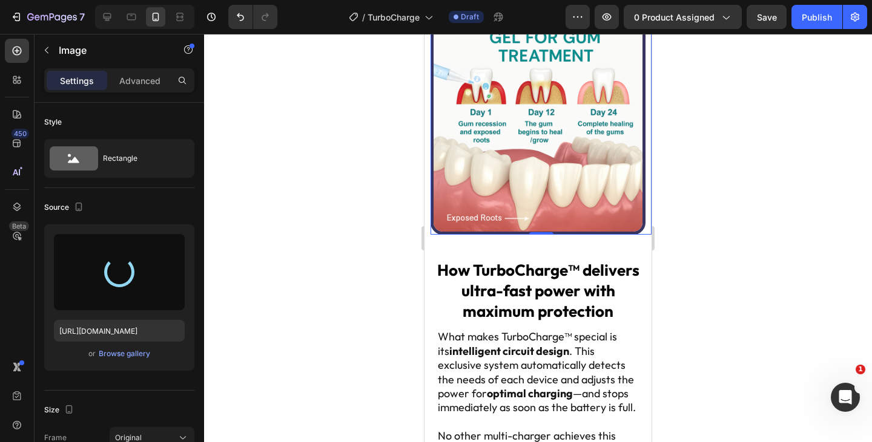
type input "[URL][DOMAIN_NAME]"
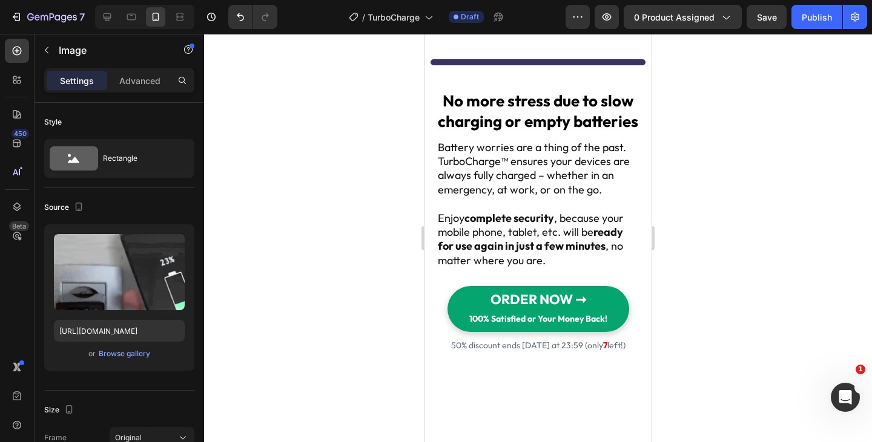
scroll to position [2661, 0]
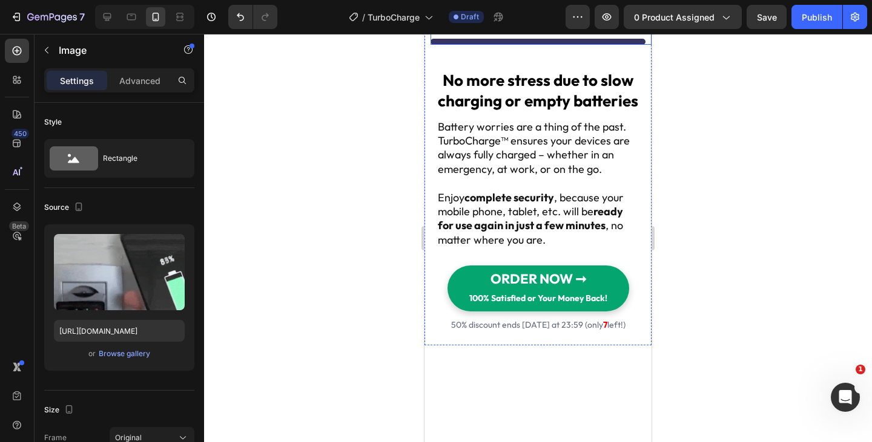
click at [508, 45] on img at bounding box center [537, 42] width 215 height 6
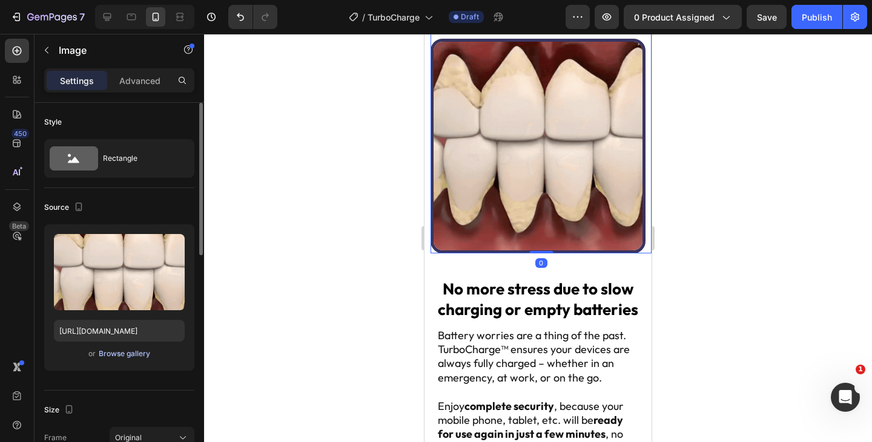
click at [128, 356] on div "Browse gallery" at bounding box center [124, 354] width 51 height 11
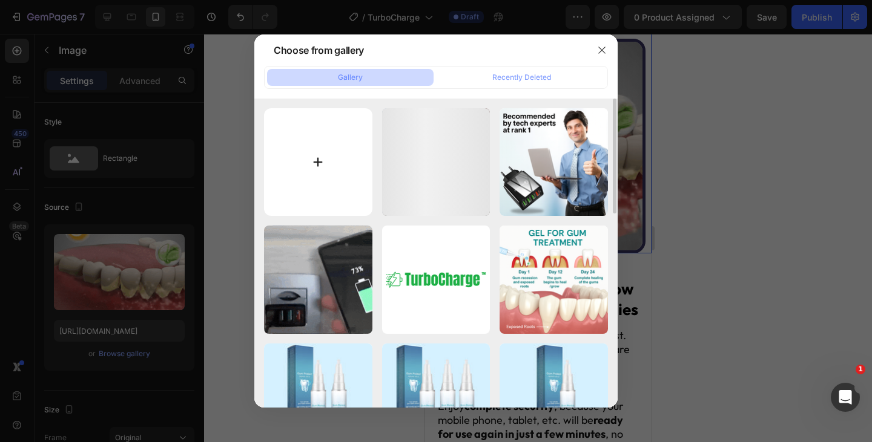
click at [329, 159] on input "file" at bounding box center [318, 162] width 108 height 108
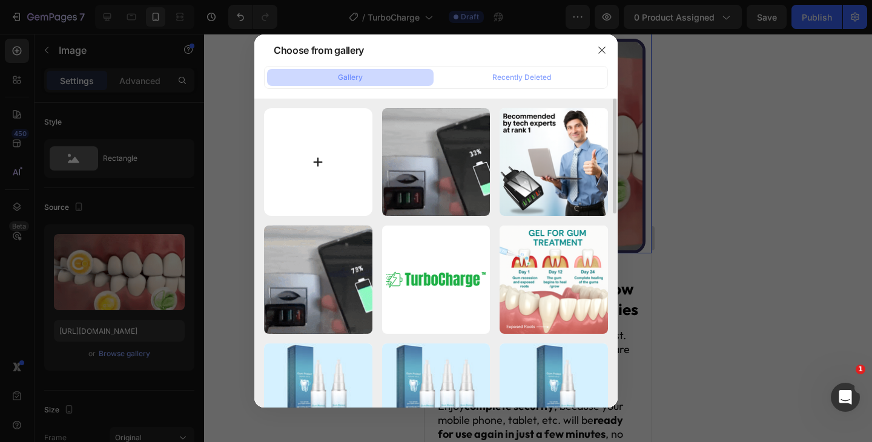
type input "C:\fakepath\ChatGPT Image [DATE], 05_26_24 PM.png"
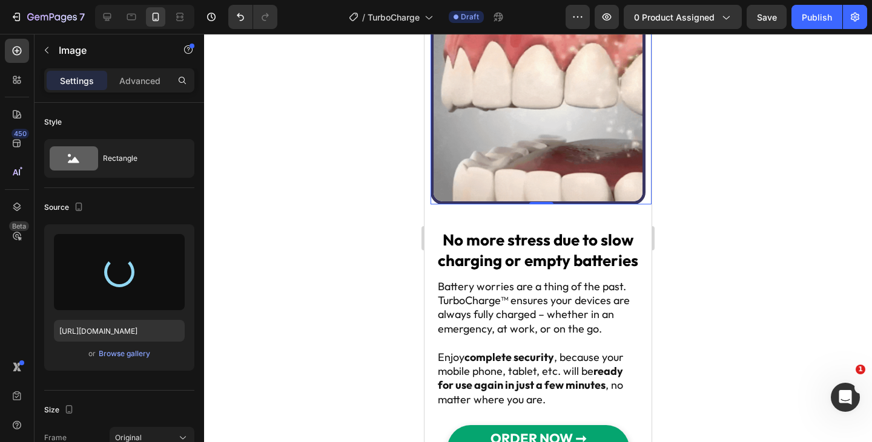
scroll to position [2711, 0]
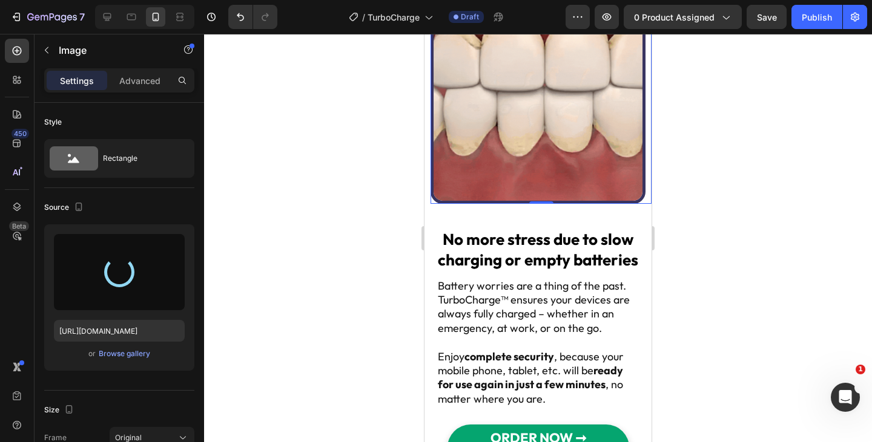
type input "[URL][DOMAIN_NAME]"
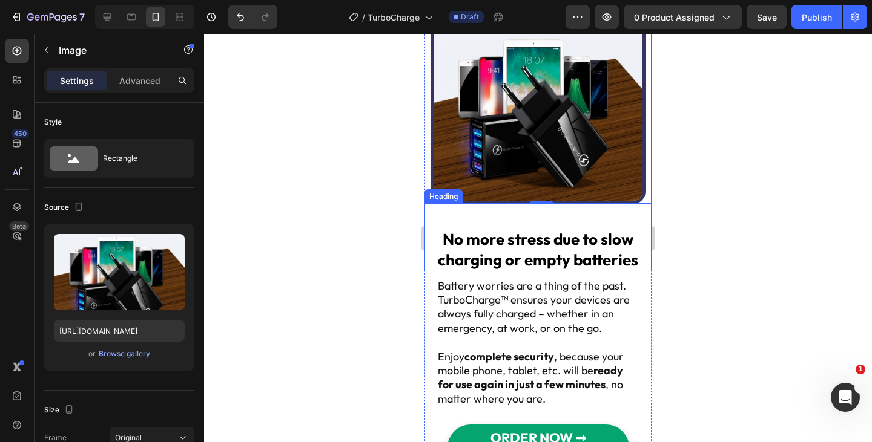
click at [548, 247] on strong "No more stress due to slow charging or empty batteries" at bounding box center [538, 249] width 200 height 41
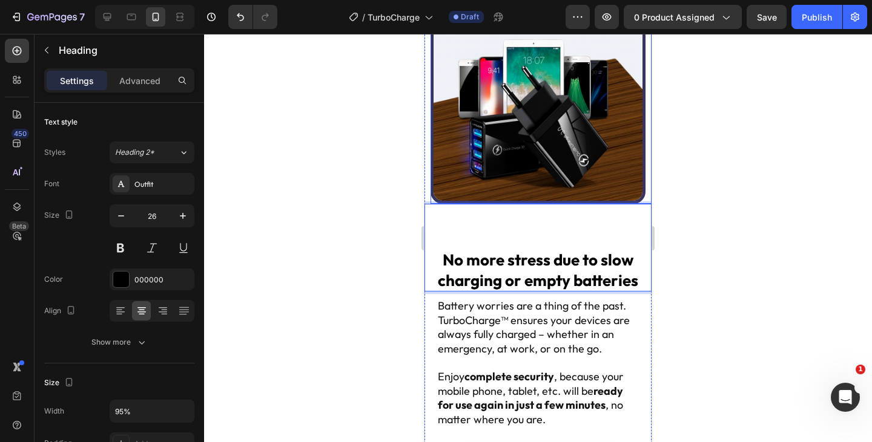
click at [437, 252] on p "No more stress due to slow charging or empty batteries" at bounding box center [537, 259] width 213 height 61
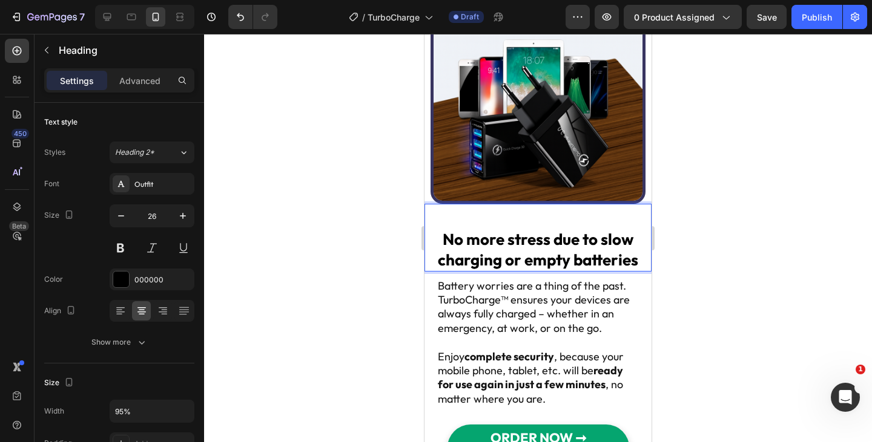
click at [542, 310] on p "Battery worries are a thing of the past. TurboCharge™ ensures your devices are …" at bounding box center [538, 307] width 200 height 57
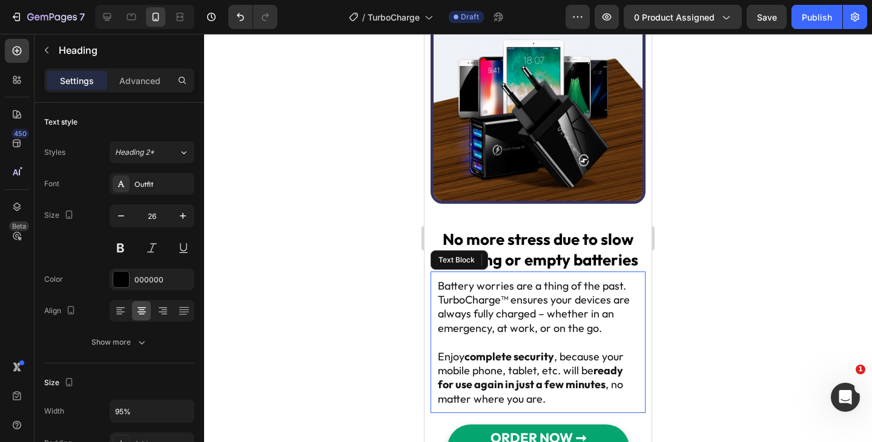
click at [542, 310] on p "Battery worries are a thing of the past. TurboCharge™ ensures your devices are …" at bounding box center [538, 307] width 200 height 57
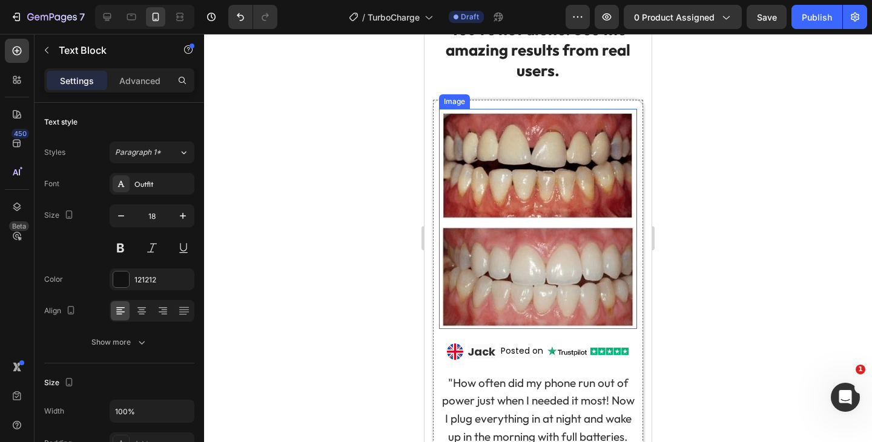
scroll to position [3252, 0]
click at [495, 241] on img at bounding box center [538, 218] width 198 height 220
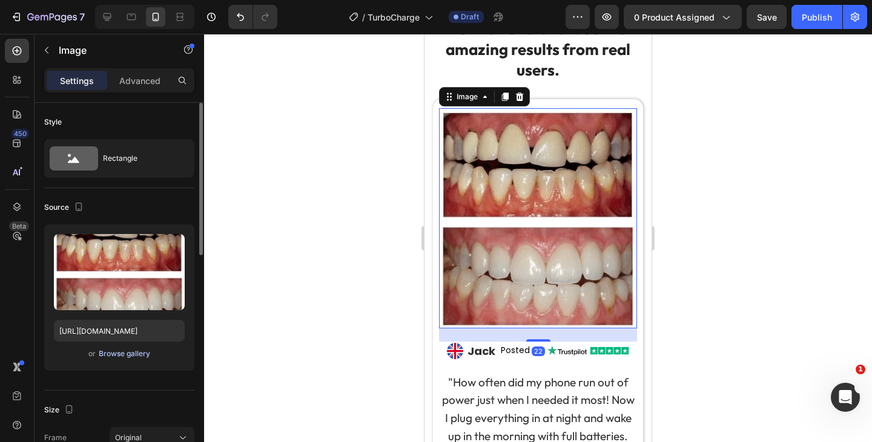
click at [113, 357] on div "Browse gallery" at bounding box center [124, 354] width 51 height 11
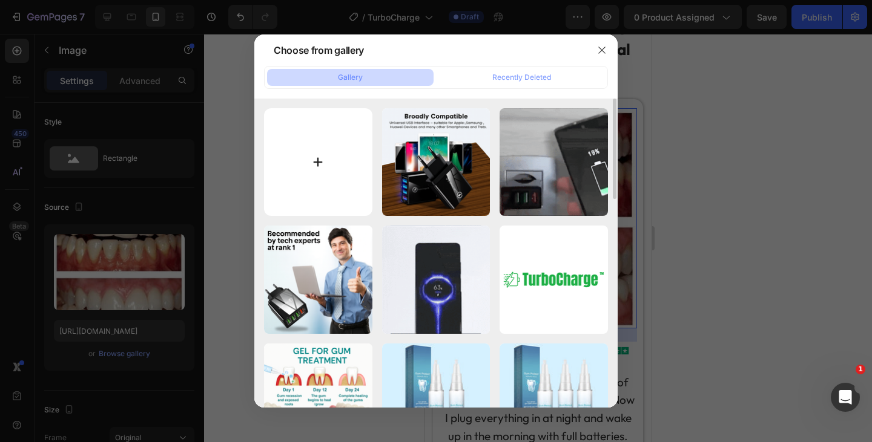
click at [307, 160] on input "file" at bounding box center [318, 162] width 108 height 108
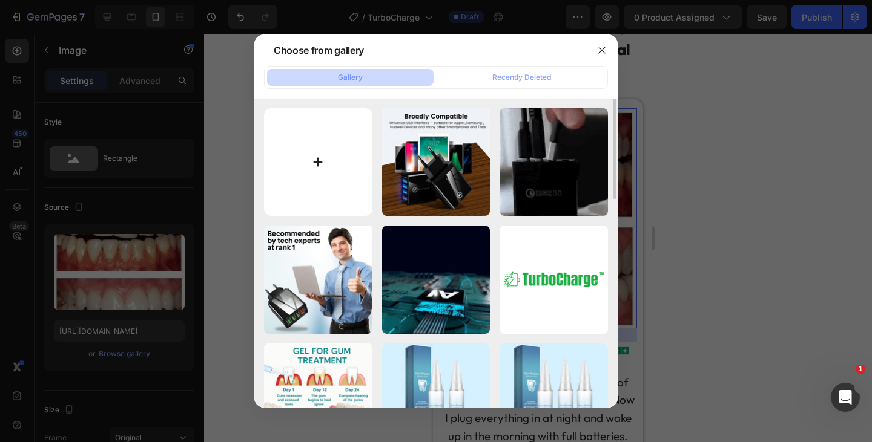
type input "C:\fakepath\1754038106-1.webp"
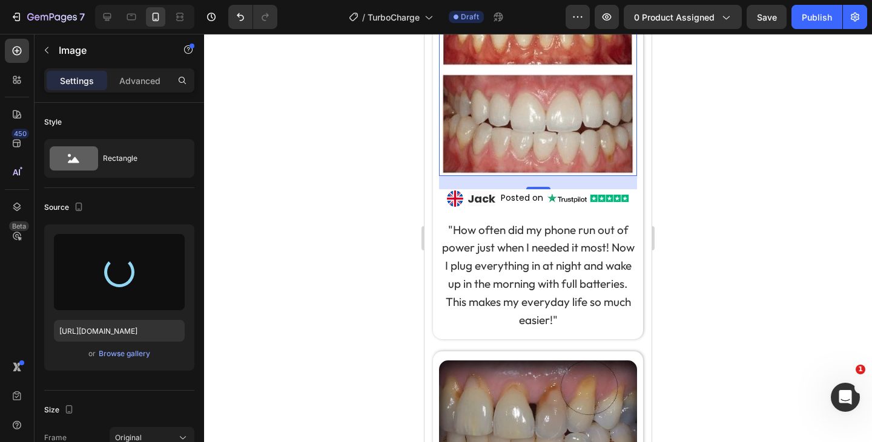
type input "[URL][DOMAIN_NAME]"
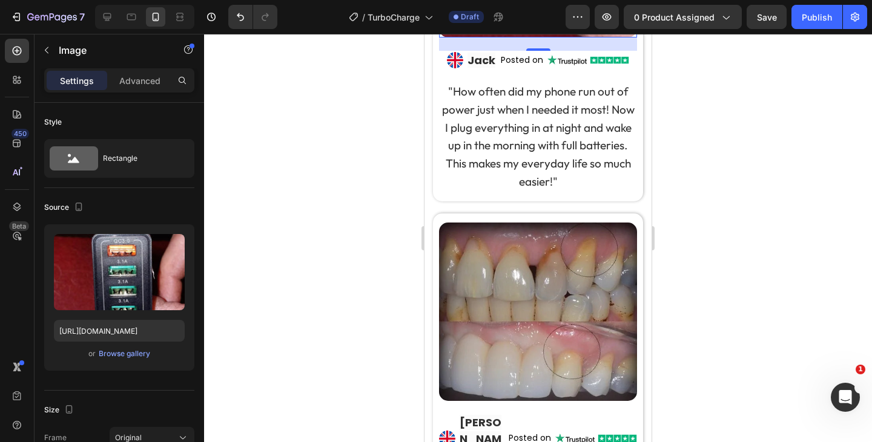
scroll to position [3521, 0]
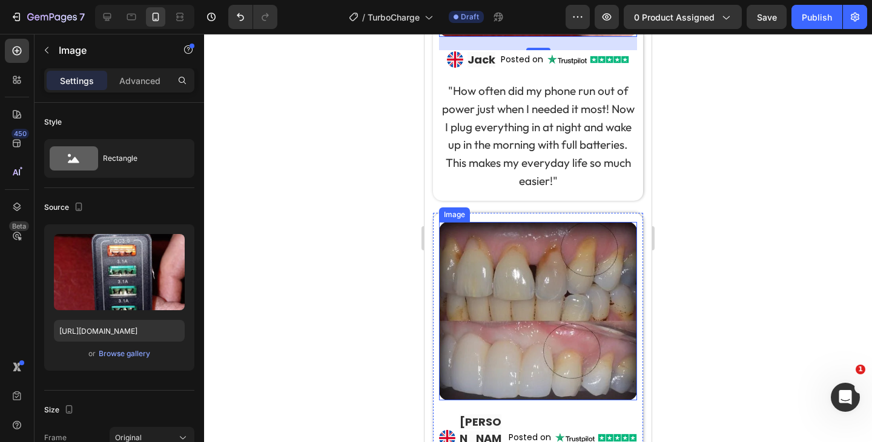
click at [524, 303] on img at bounding box center [538, 311] width 198 height 179
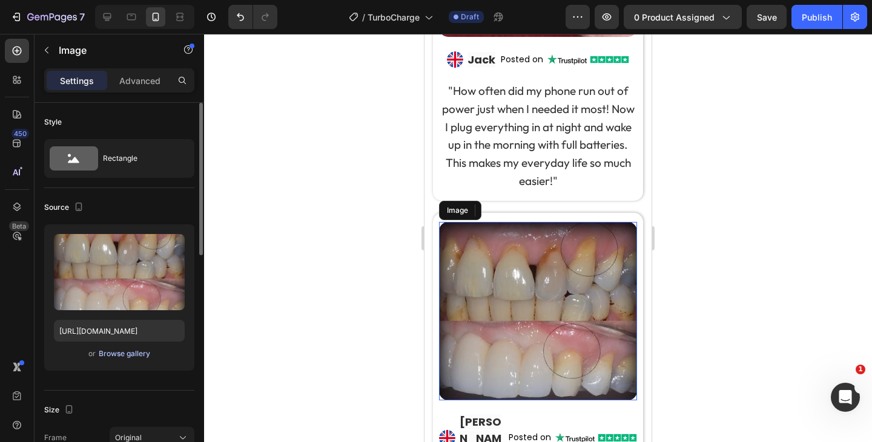
click at [127, 349] on div "Browse gallery" at bounding box center [124, 354] width 51 height 11
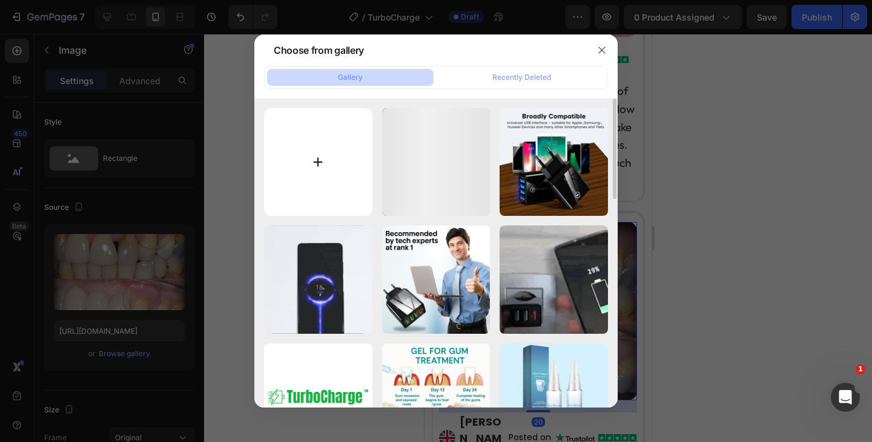
click at [306, 186] on input "file" at bounding box center [318, 162] width 108 height 108
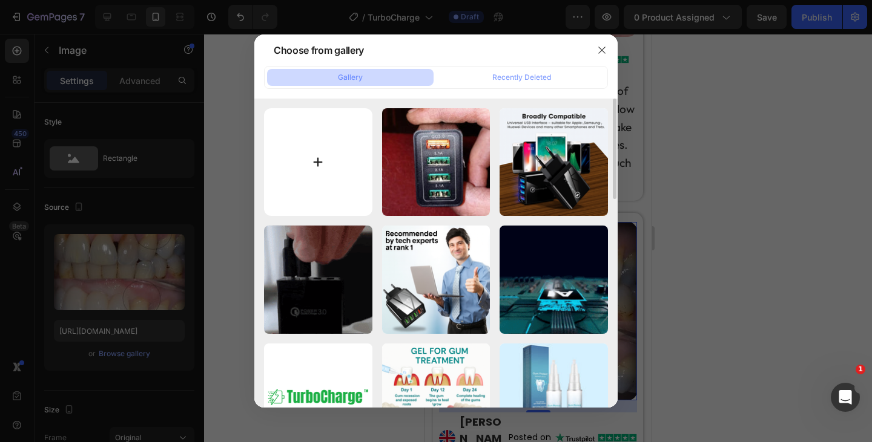
type input "C:\fakepath\1754038110-2.webp"
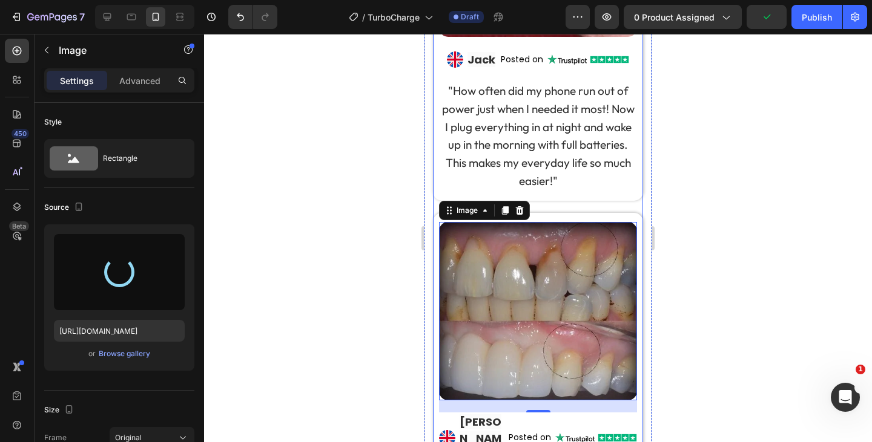
type input "[URL][DOMAIN_NAME]"
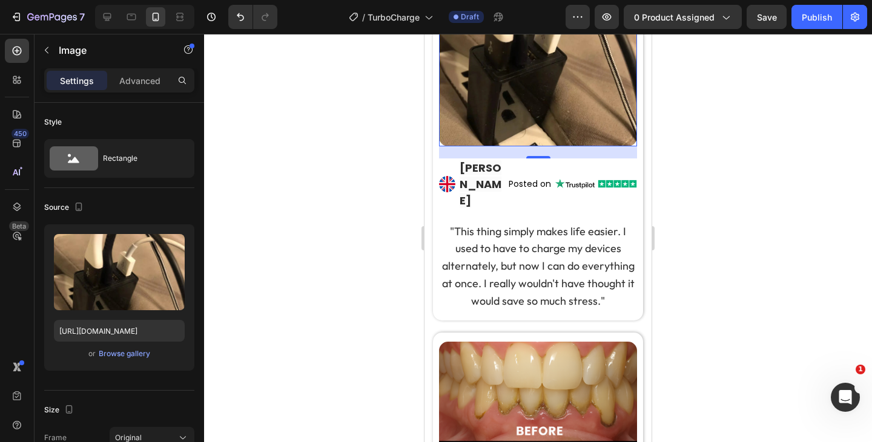
scroll to position [3796, 0]
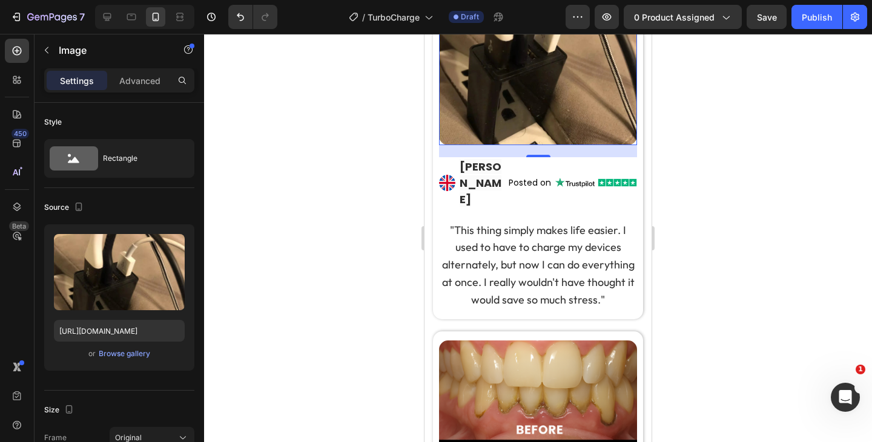
click at [531, 372] on img at bounding box center [538, 440] width 198 height 198
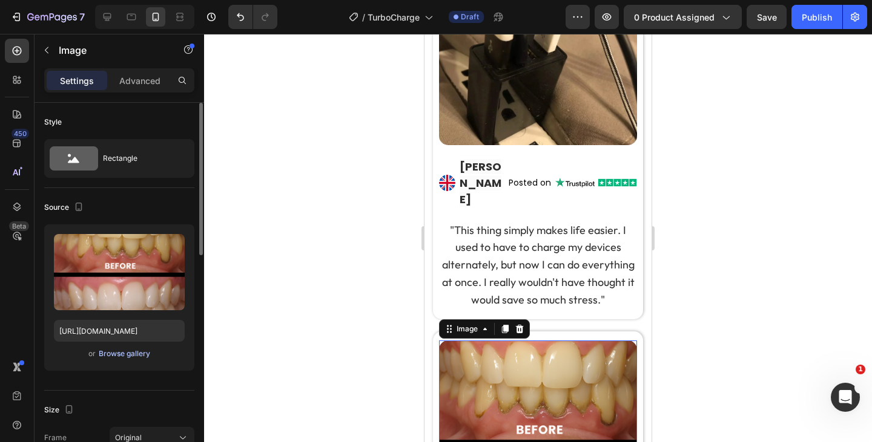
click at [117, 352] on div "Browse gallery" at bounding box center [124, 354] width 51 height 11
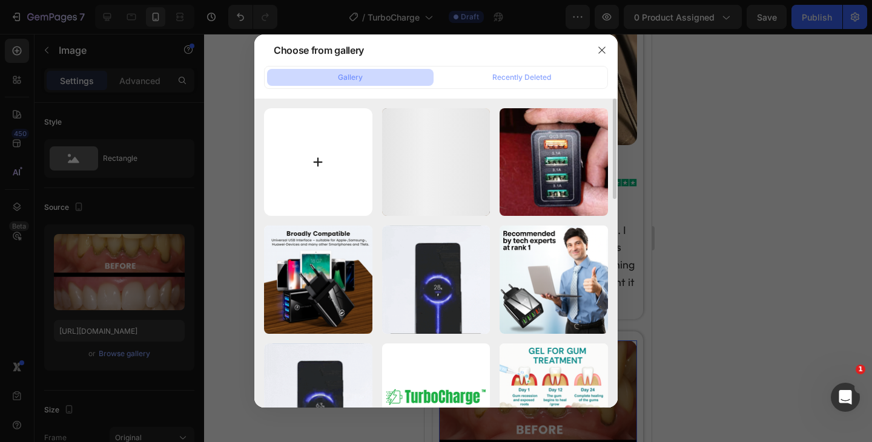
click at [312, 172] on input "file" at bounding box center [318, 162] width 108 height 108
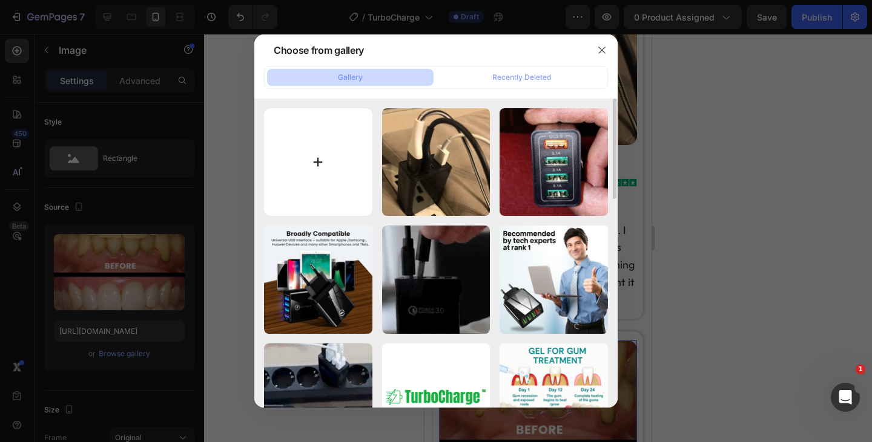
type input "C:\fakepath\1754038112-3.webp"
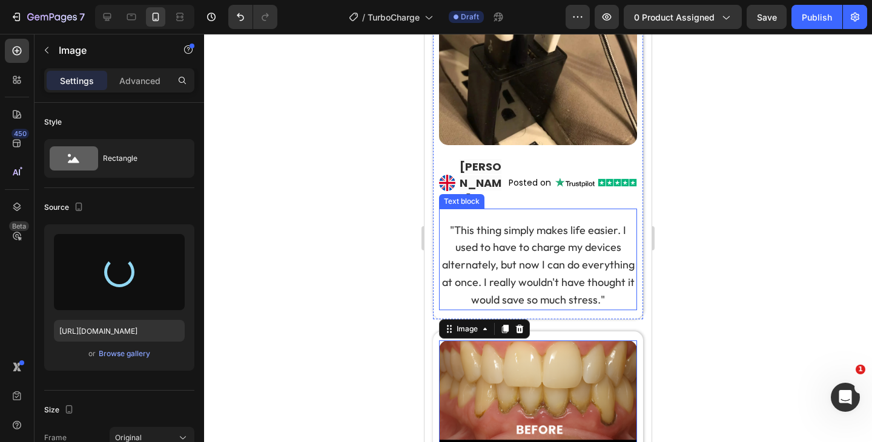
type input "[URL][DOMAIN_NAME]"
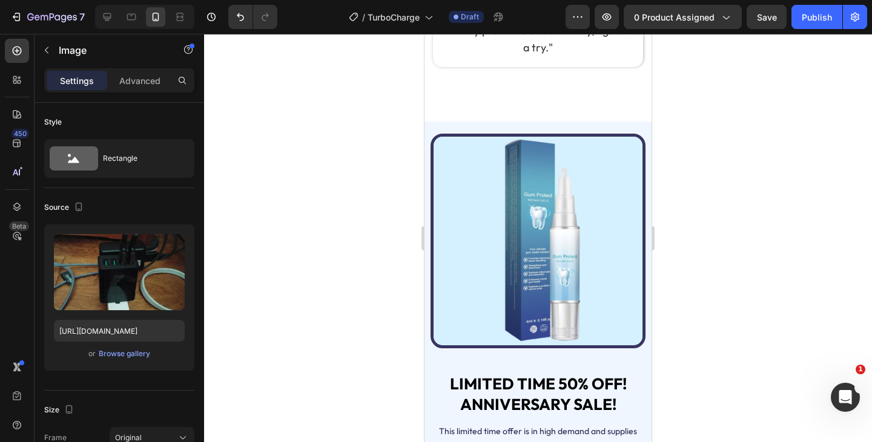
scroll to position [4457, 0]
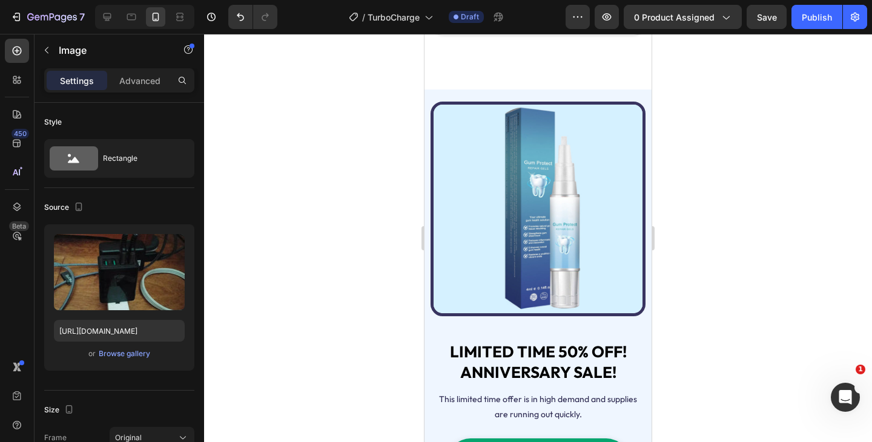
click at [547, 194] on img at bounding box center [537, 209] width 215 height 215
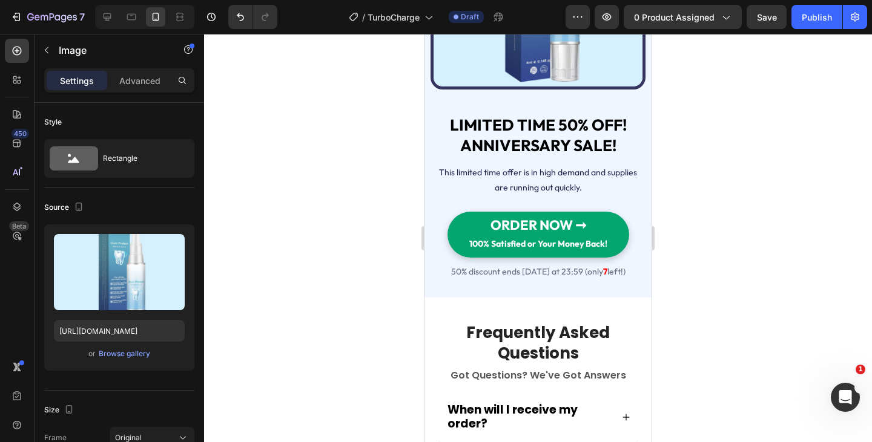
scroll to position [4494, 0]
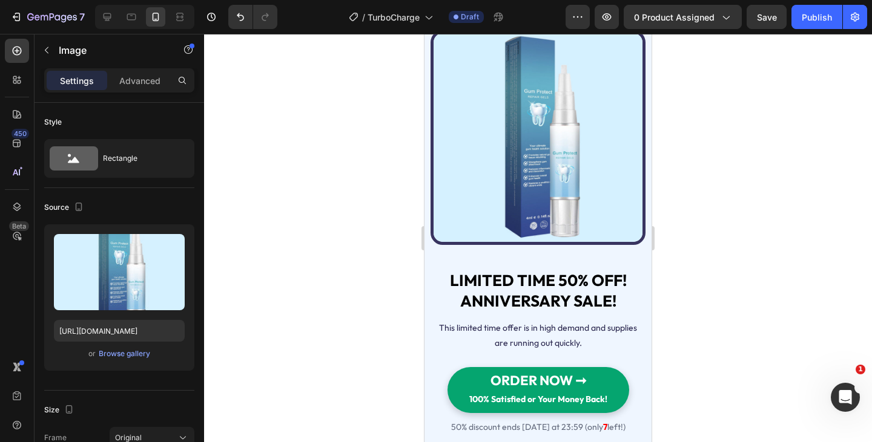
click at [523, 175] on img at bounding box center [537, 137] width 215 height 215
click at [119, 356] on div "Browse gallery" at bounding box center [124, 354] width 51 height 11
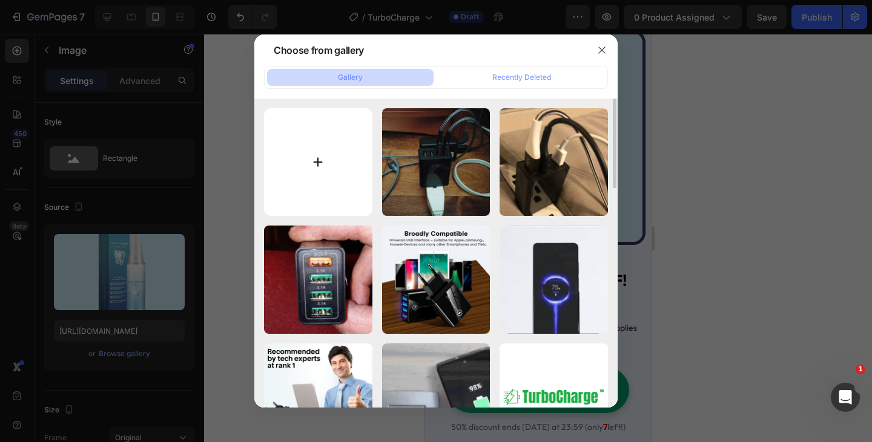
click at [346, 163] on input "file" at bounding box center [318, 162] width 108 height 108
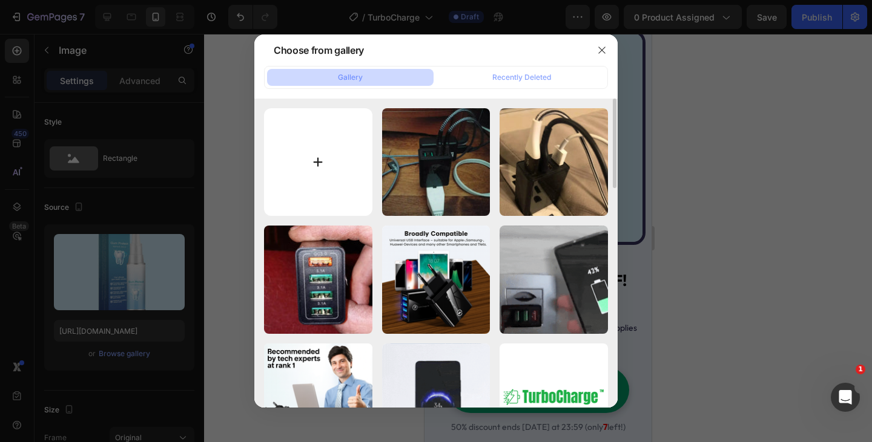
type input "C:\fakepath\1754045416-#534DE- TurboCharge™ (1).webp"
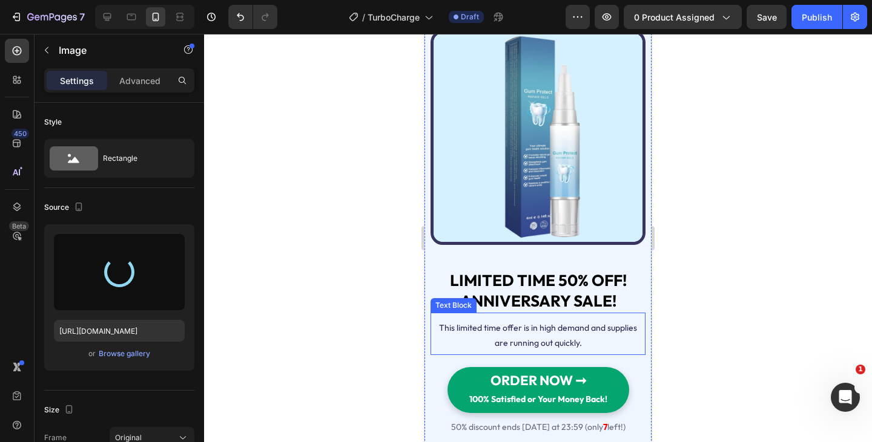
scroll to position [4758, 0]
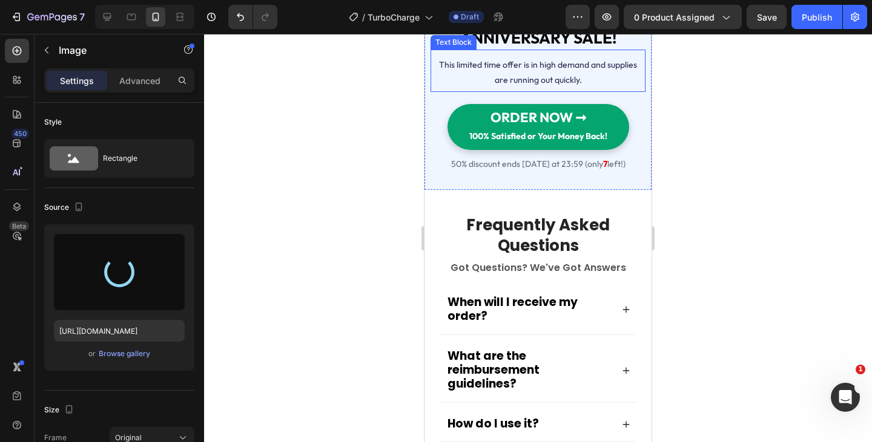
type input "[URL][DOMAIN_NAME]"
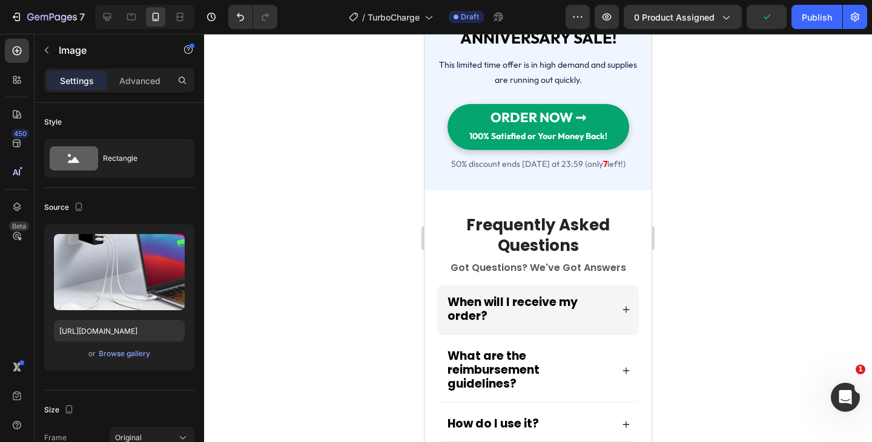
click at [511, 300] on strong "When will I receive my order?" at bounding box center [512, 309] width 130 height 30
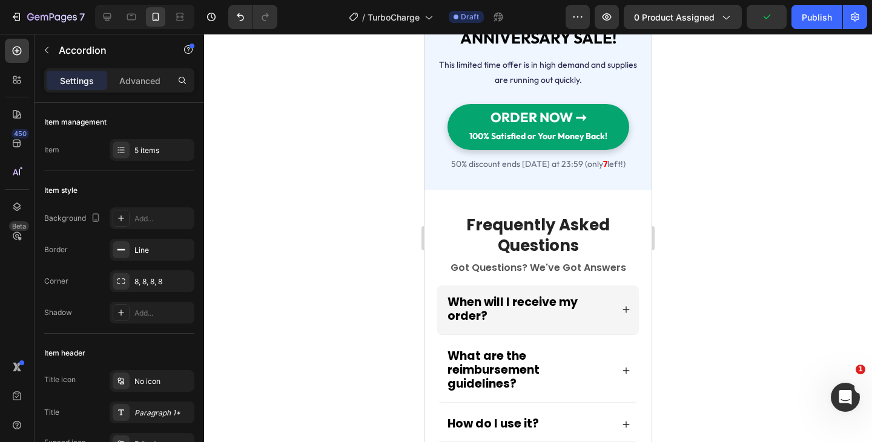
click at [511, 300] on strong "When will I receive my order?" at bounding box center [512, 309] width 130 height 30
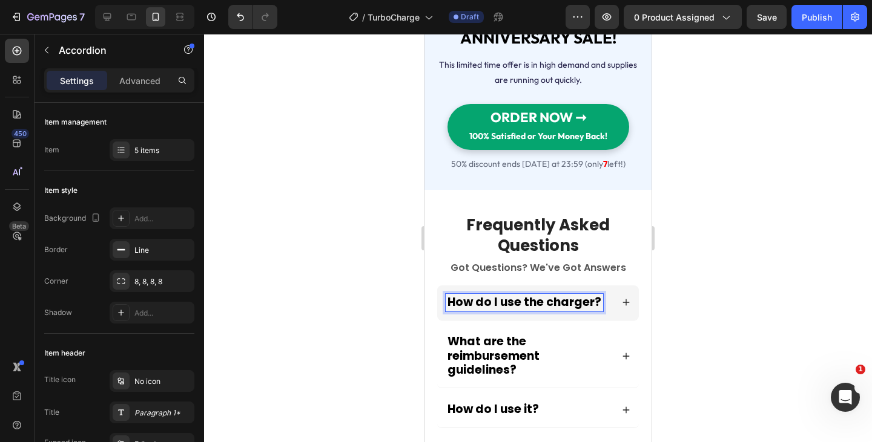
click at [616, 287] on div "How do I use the charger?" at bounding box center [538, 303] width 202 height 34
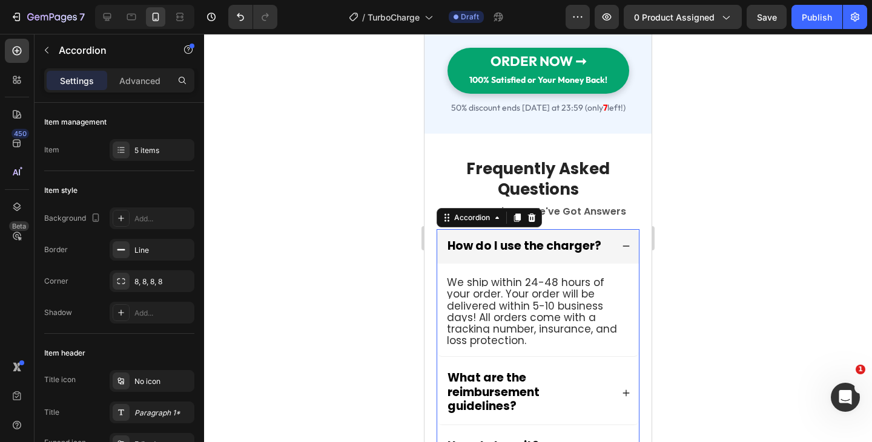
scroll to position [4814, 0]
click at [508, 311] on span "We ship within 24-48 hours of your order. Your order will be delivered within 5…" at bounding box center [532, 311] width 170 height 73
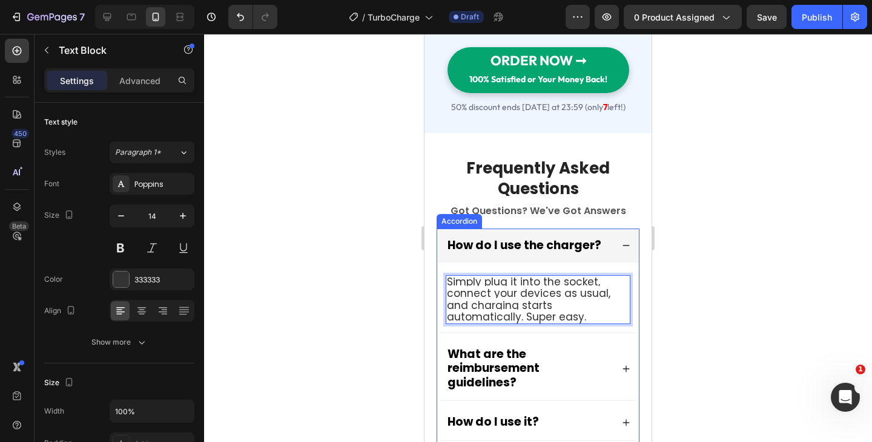
scroll to position [4862, 0]
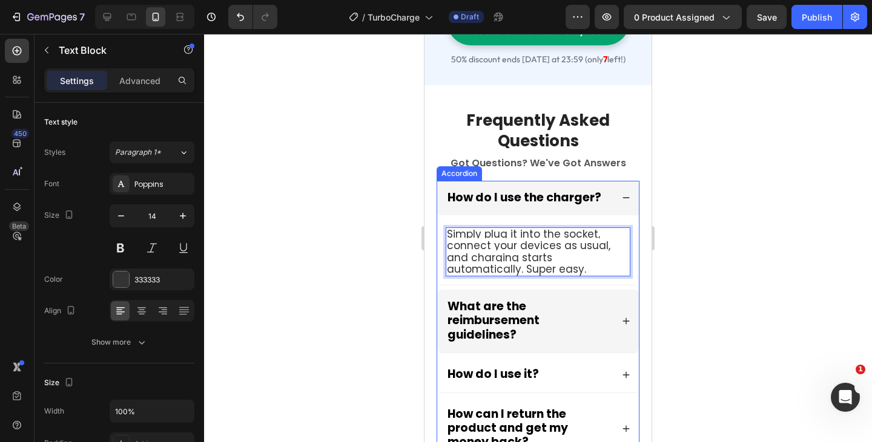
click at [493, 303] on strong "What are the reimbursement guidelines?" at bounding box center [493, 320] width 92 height 45
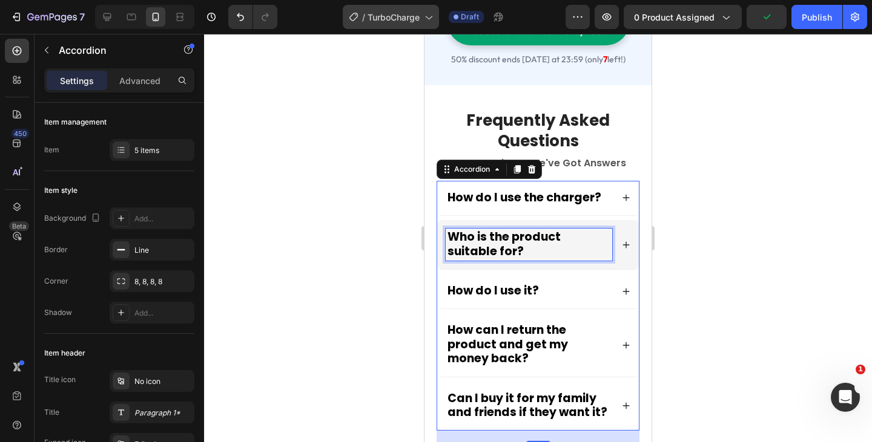
scroll to position [4791, 0]
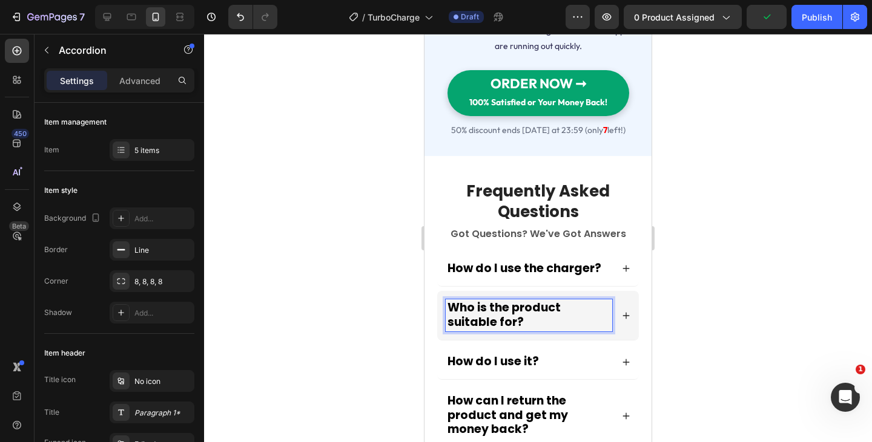
click at [606, 306] on div "Who is the product suitable for?" at bounding box center [538, 315] width 202 height 49
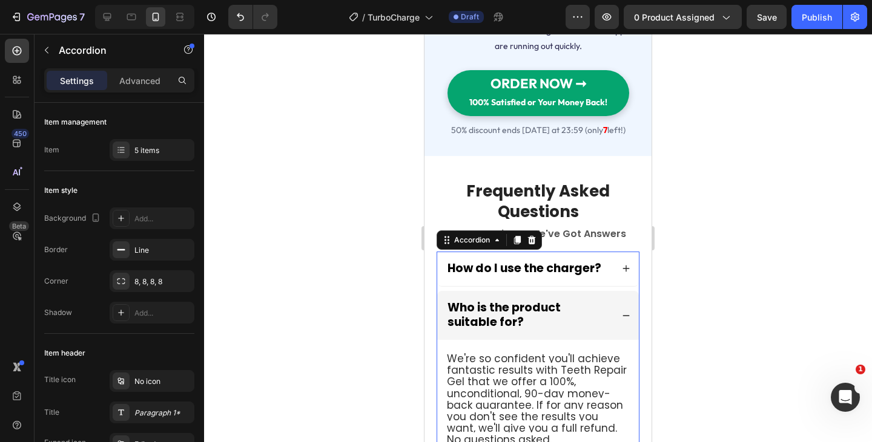
click at [519, 320] on strong "Who is the product suitable for?" at bounding box center [503, 315] width 113 height 30
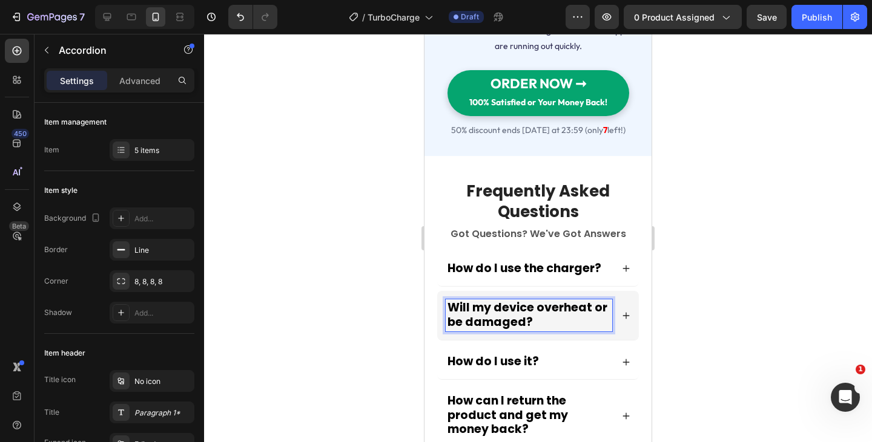
click at [617, 303] on div "Will my device overheat or be damaged?" at bounding box center [538, 315] width 202 height 49
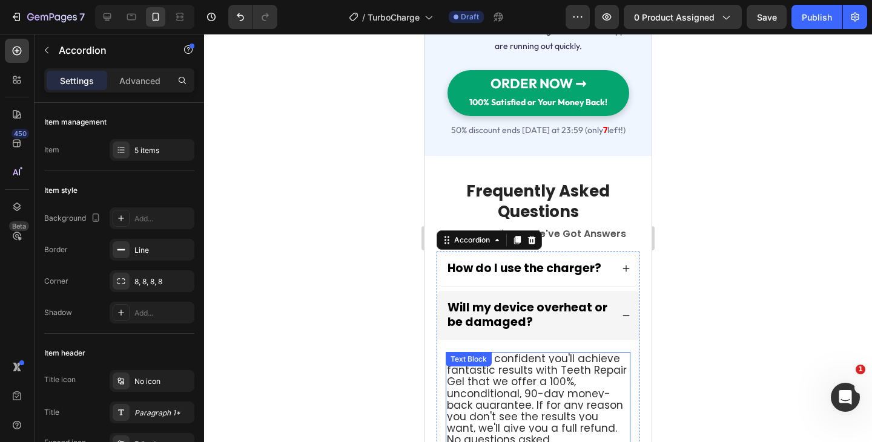
click at [513, 355] on span "We're so confident you'll achieve fantastic results with Teeth Repair Gel that …" at bounding box center [537, 400] width 180 height 96
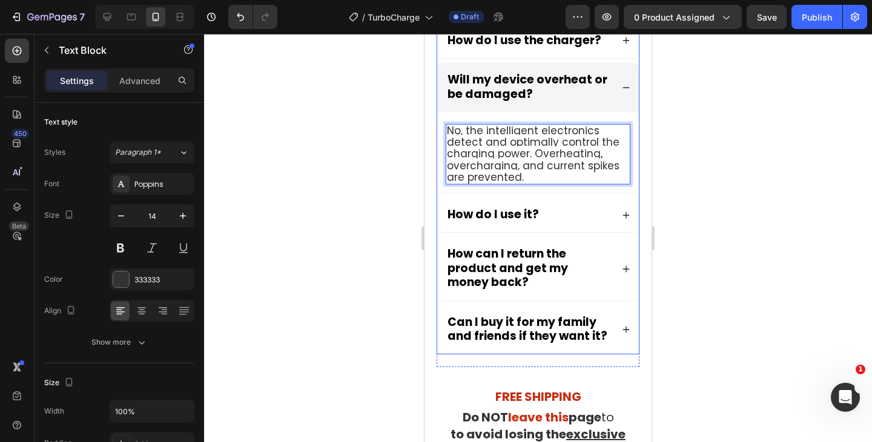
scroll to position [5046, 0]
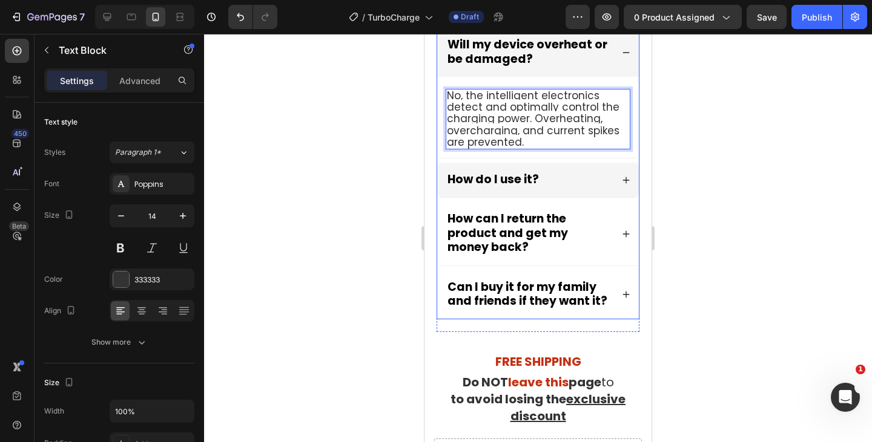
click at [485, 181] on strong "How do I use it?" at bounding box center [492, 179] width 91 height 16
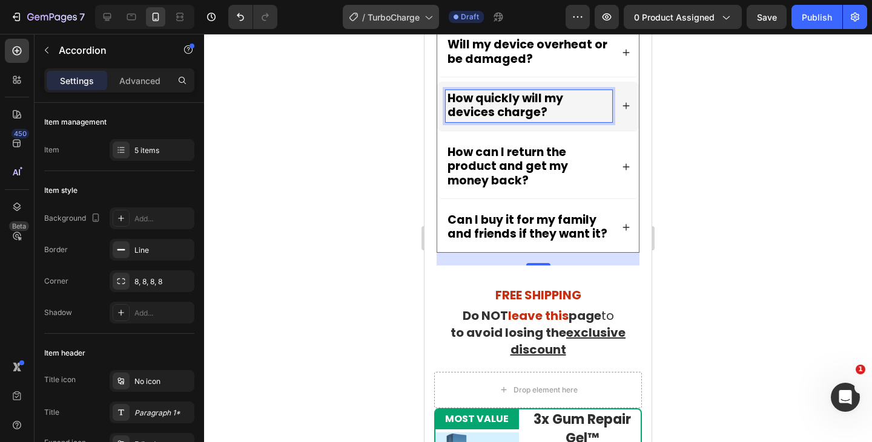
scroll to position [4963, 0]
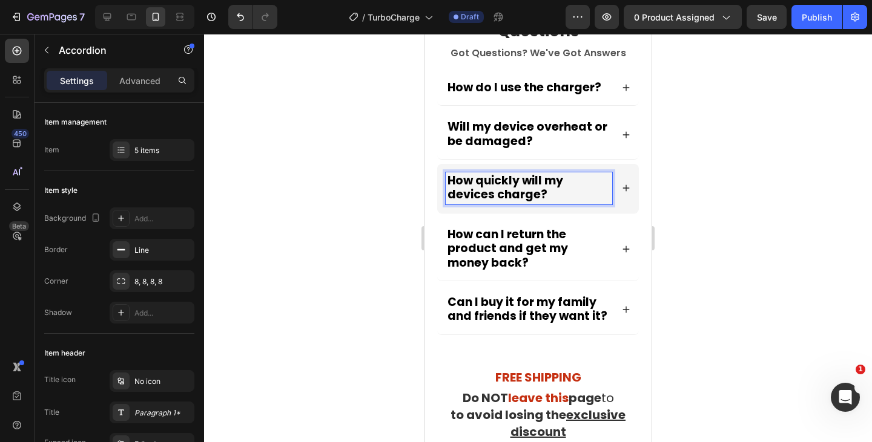
click at [612, 190] on div "How quickly will my devices charge?" at bounding box center [538, 188] width 202 height 49
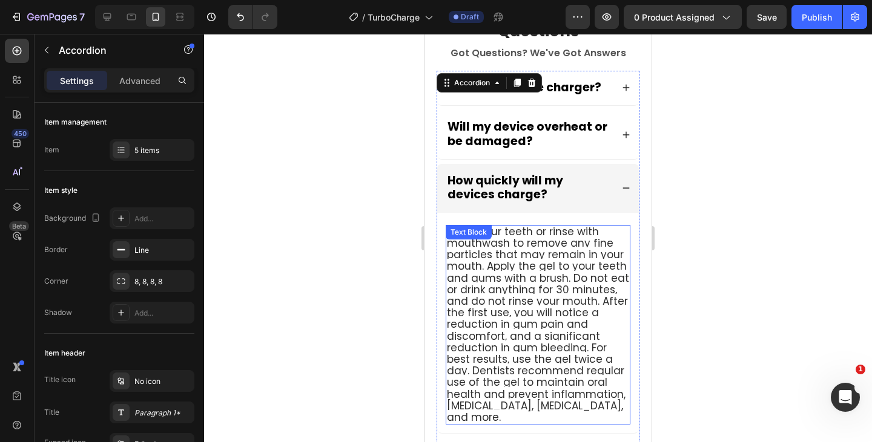
click at [510, 250] on span "Brush your teeth or rinse with mouthwash to remove any fine particles that may …" at bounding box center [538, 325] width 182 height 200
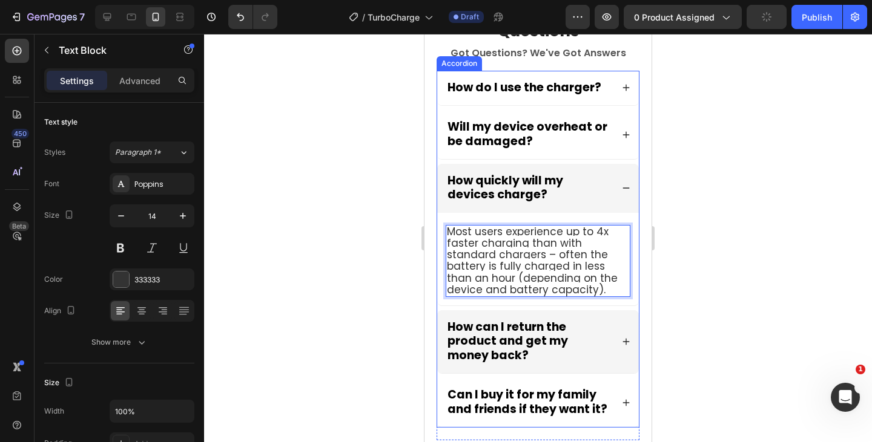
click at [517, 344] on strong "How can I return the product and get my money back?" at bounding box center [507, 341] width 120 height 45
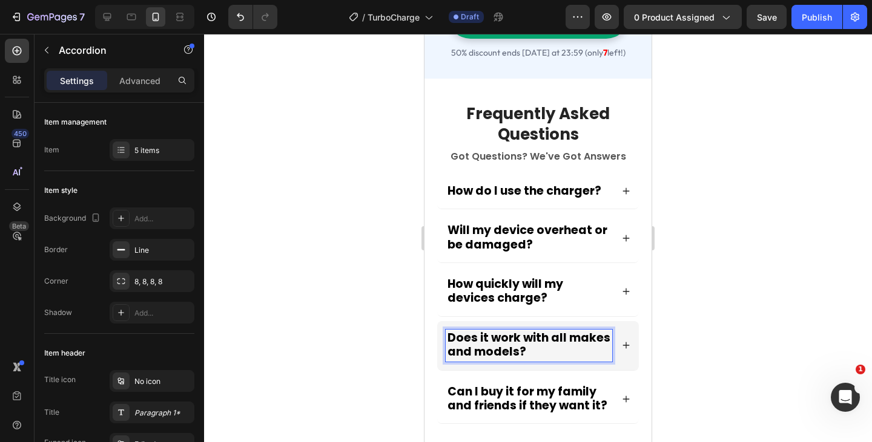
scroll to position [4994, 0]
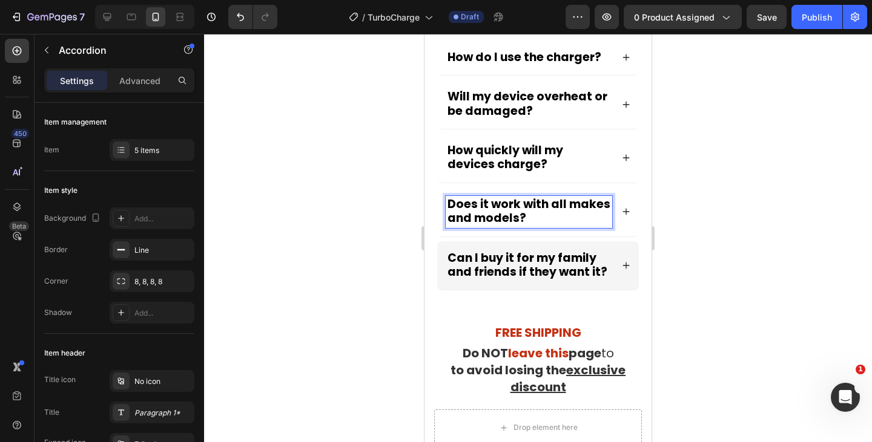
click at [622, 212] on icon at bounding box center [626, 212] width 8 height 8
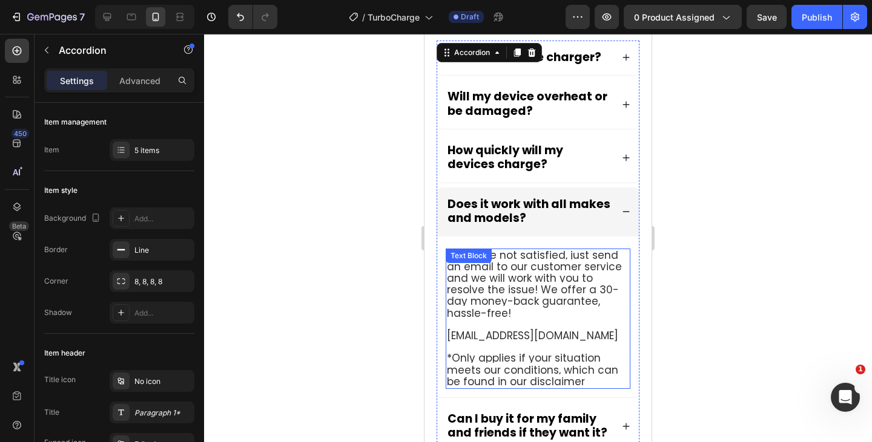
click at [528, 286] on span "If you are not satisfied, just send an email to our customer service and we wil…" at bounding box center [534, 284] width 175 height 73
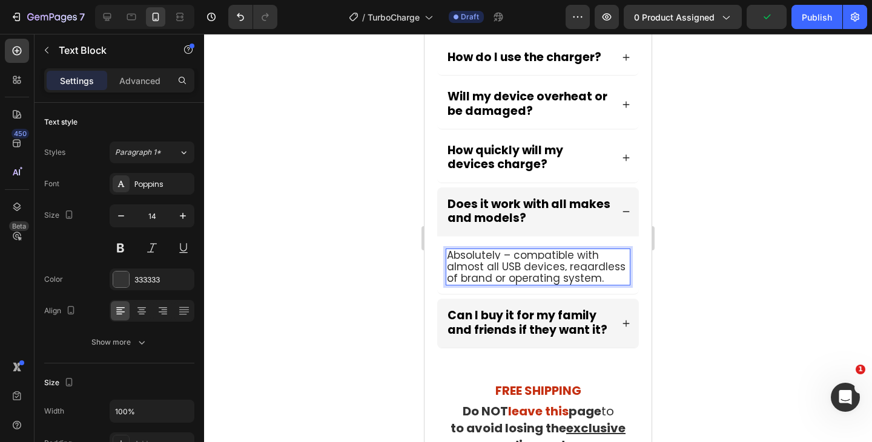
click at [541, 330] on strong "Can I buy it for my family and friends if they want it?" at bounding box center [527, 322] width 160 height 30
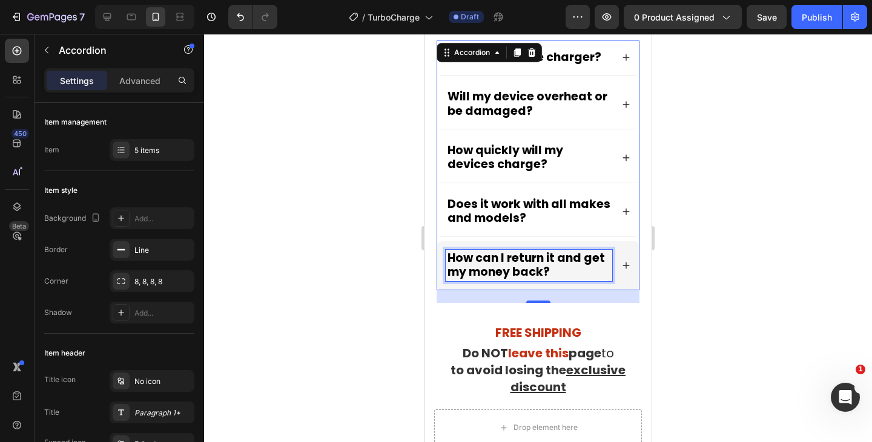
scroll to position [4923, 0]
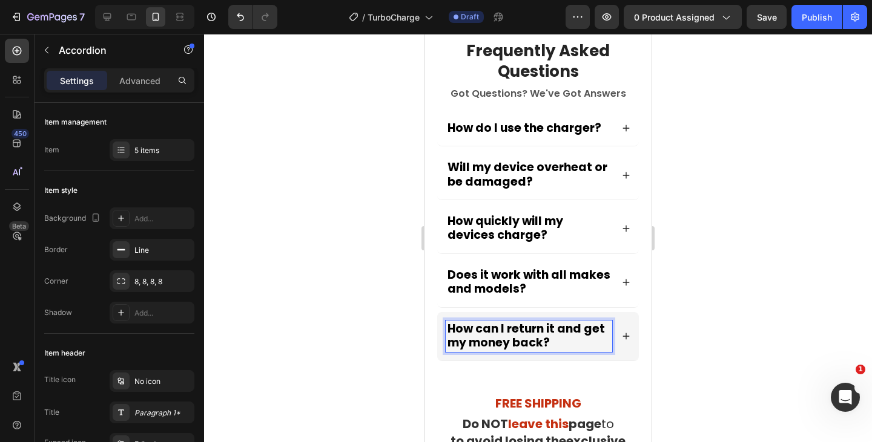
click at [622, 340] on icon at bounding box center [626, 336] width 8 height 8
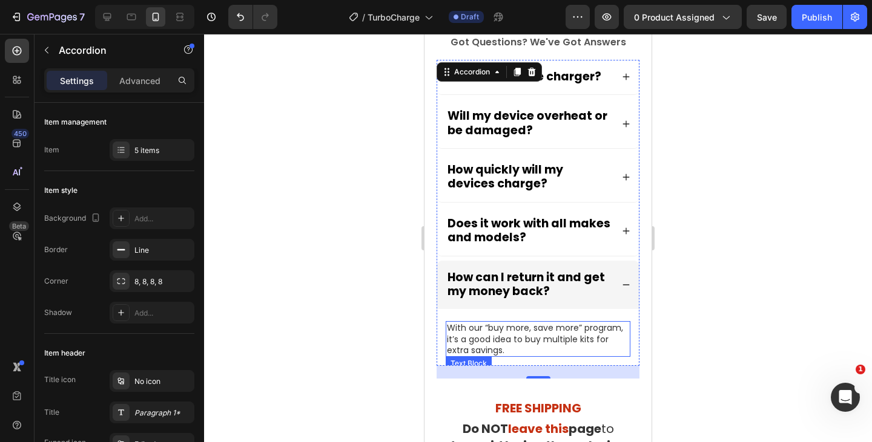
scroll to position [4975, 0]
click at [511, 338] on p "With our “buy more, save more” program, it’s a good idea to buy multiple kits f…" at bounding box center [538, 338] width 182 height 33
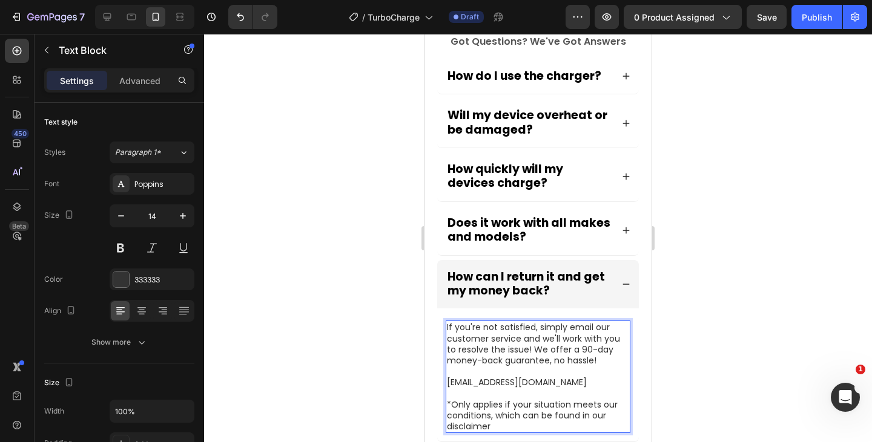
scroll to position [4982, 0]
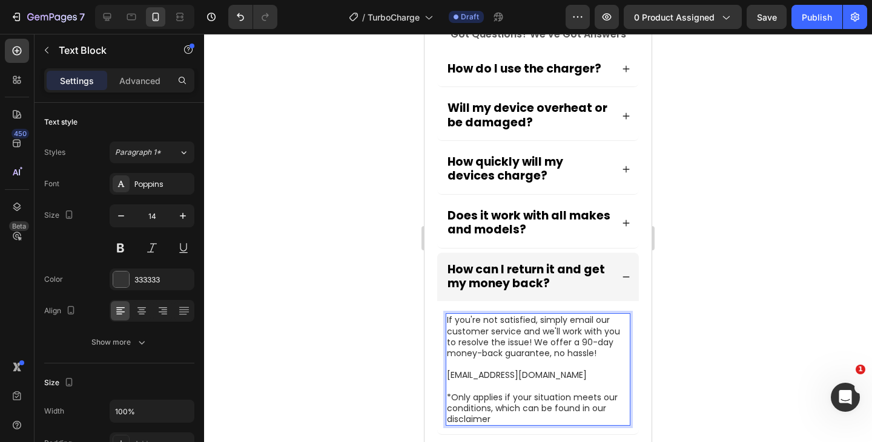
click at [507, 381] on p "[EMAIL_ADDRESS][DOMAIN_NAME]" at bounding box center [538, 375] width 182 height 11
click at [534, 375] on p "[EMAIL_ADDRESS][DOMAIN_NAME]" at bounding box center [538, 375] width 182 height 11
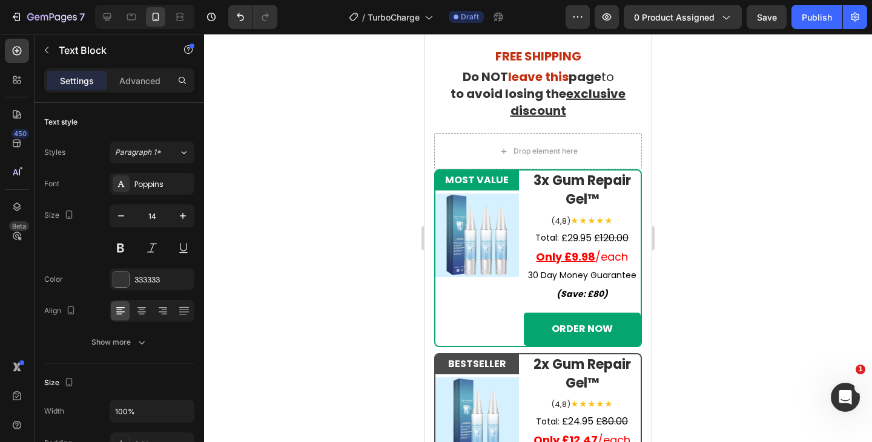
scroll to position [5404, 0]
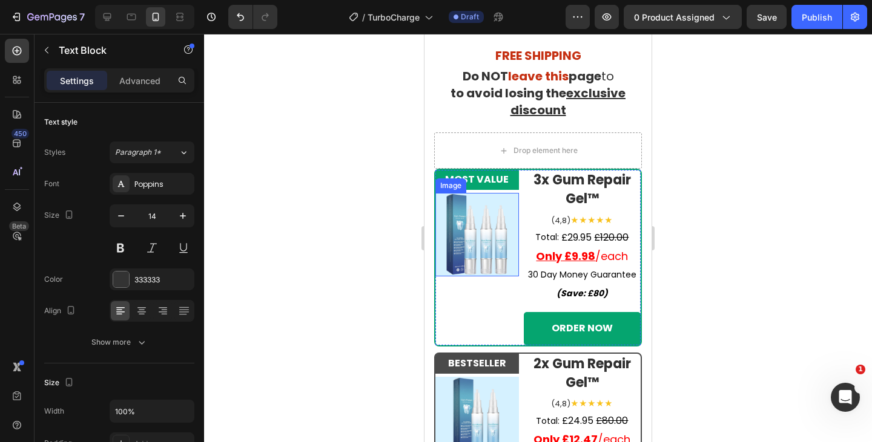
click at [472, 233] on img at bounding box center [477, 235] width 84 height 84
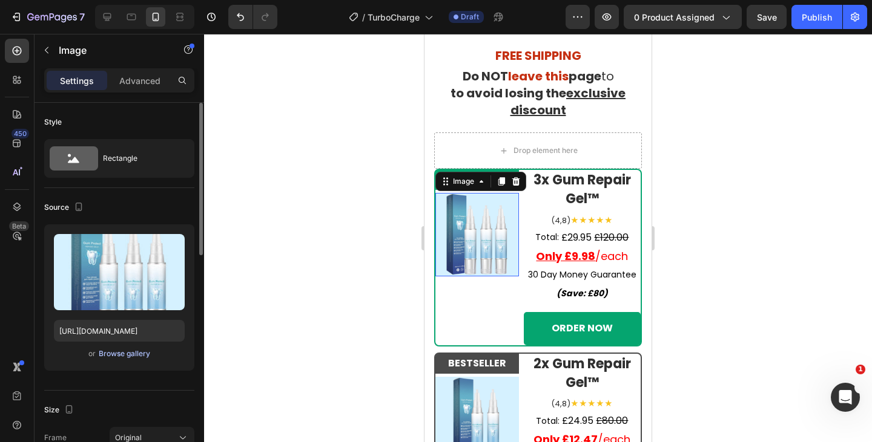
click at [133, 358] on div "Browse gallery" at bounding box center [124, 354] width 51 height 11
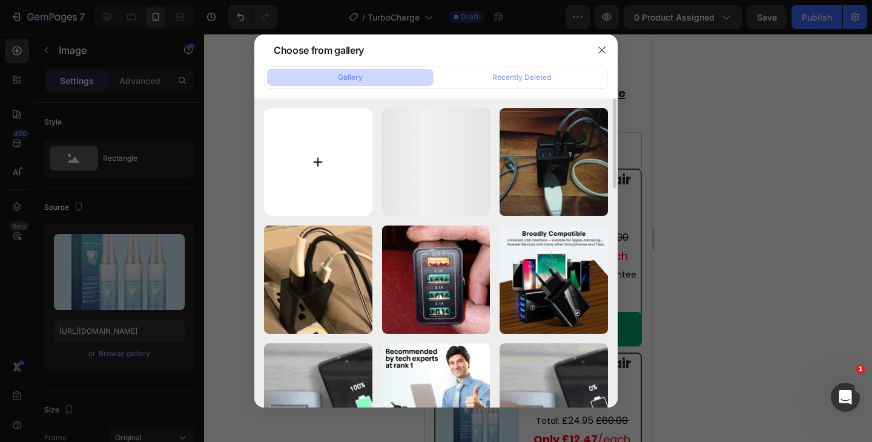
click at [327, 176] on input "file" at bounding box center [318, 162] width 108 height 108
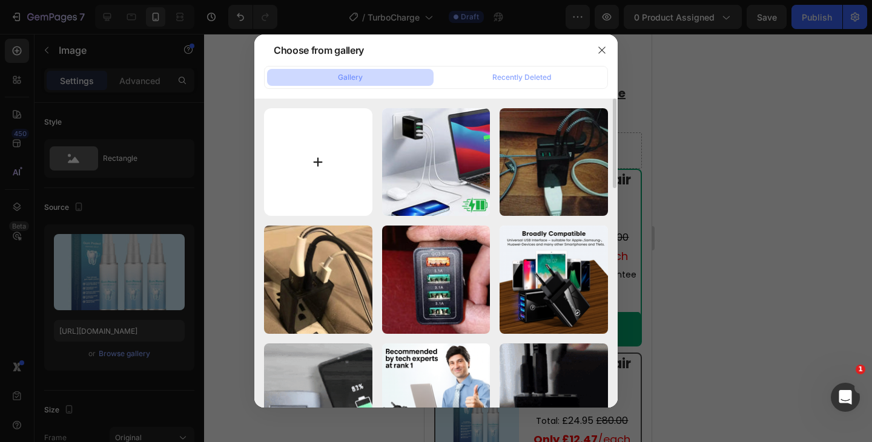
type input "C:\fakepath\4.png"
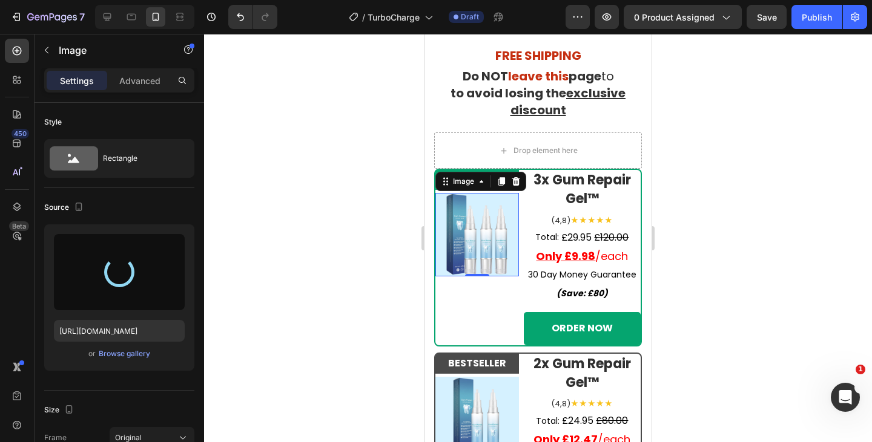
type input "[URL][DOMAIN_NAME]"
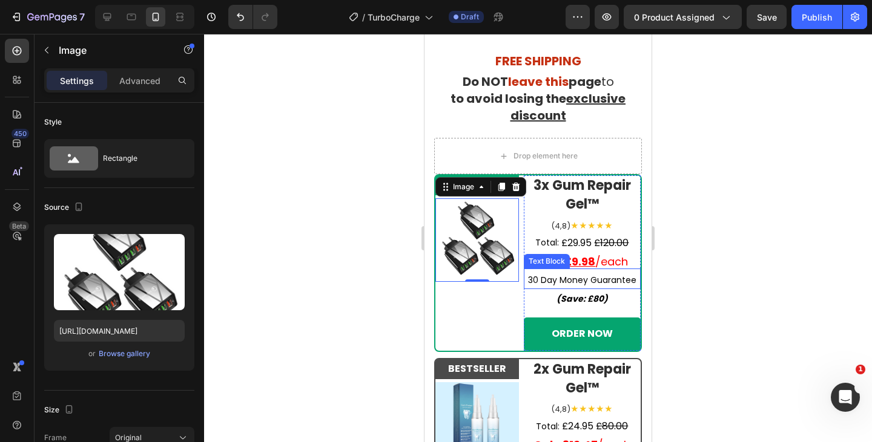
scroll to position [5489, 0]
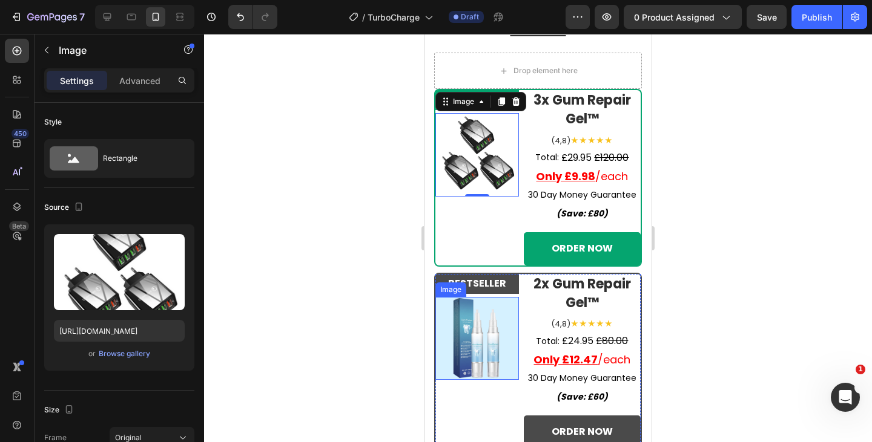
click at [452, 332] on img at bounding box center [477, 339] width 84 height 84
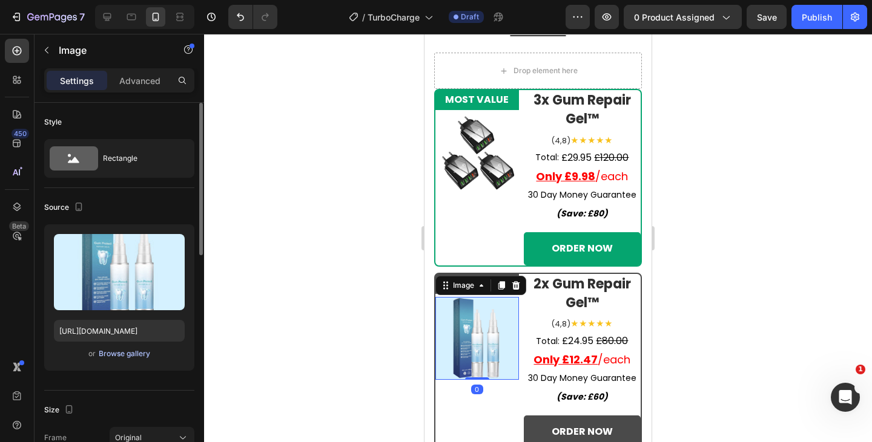
click at [130, 353] on div "Browse gallery" at bounding box center [124, 354] width 51 height 11
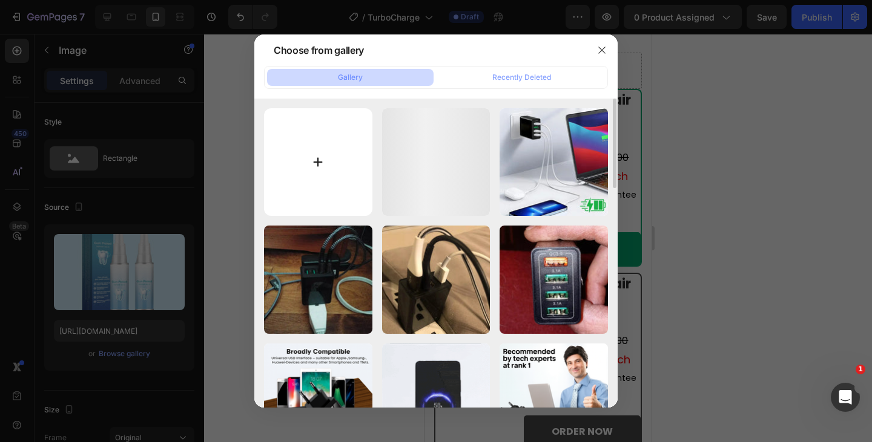
click at [333, 160] on input "file" at bounding box center [318, 162] width 108 height 108
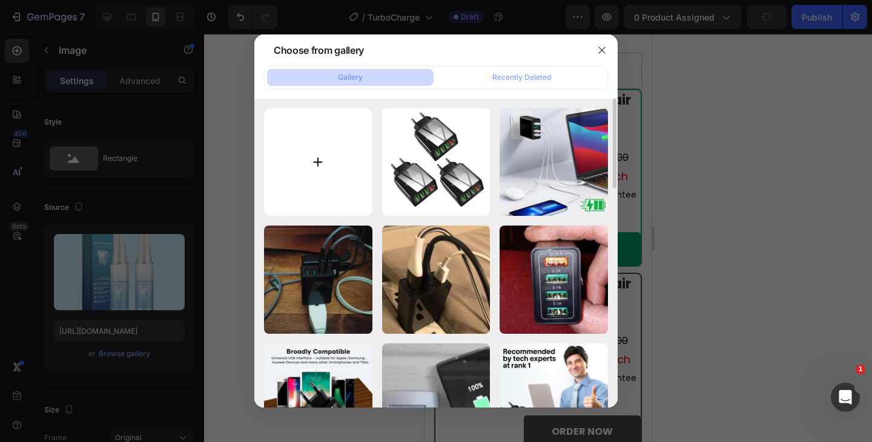
type input "C:\fakepath\3.png"
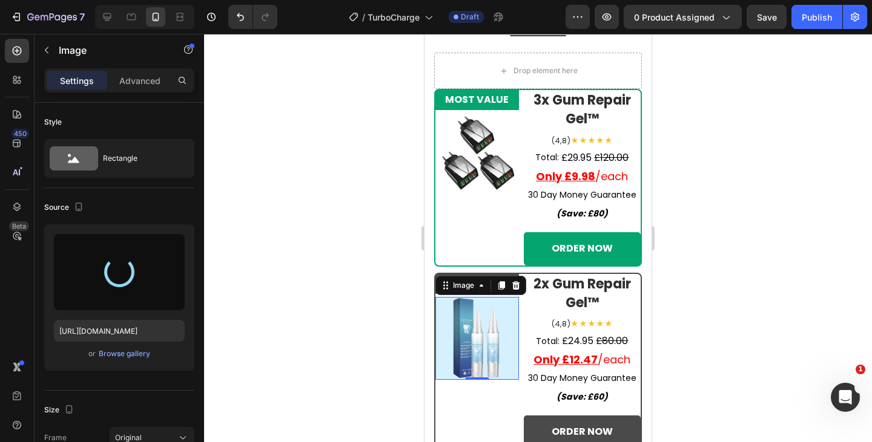
type input "[URL][DOMAIN_NAME]"
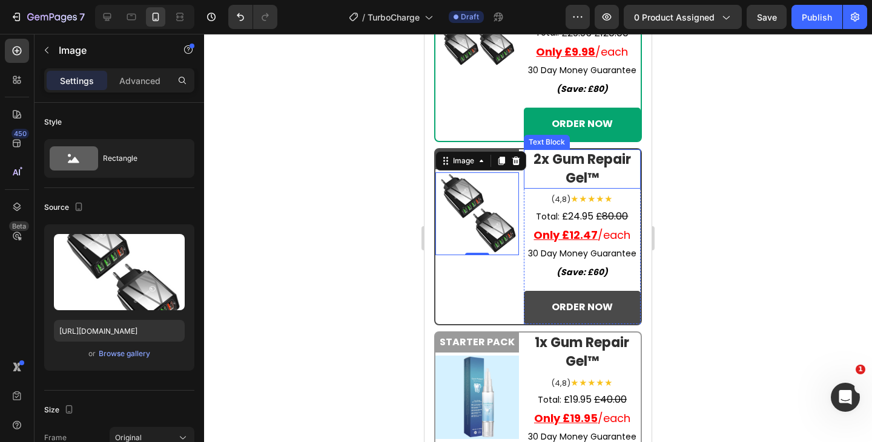
scroll to position [5619, 0]
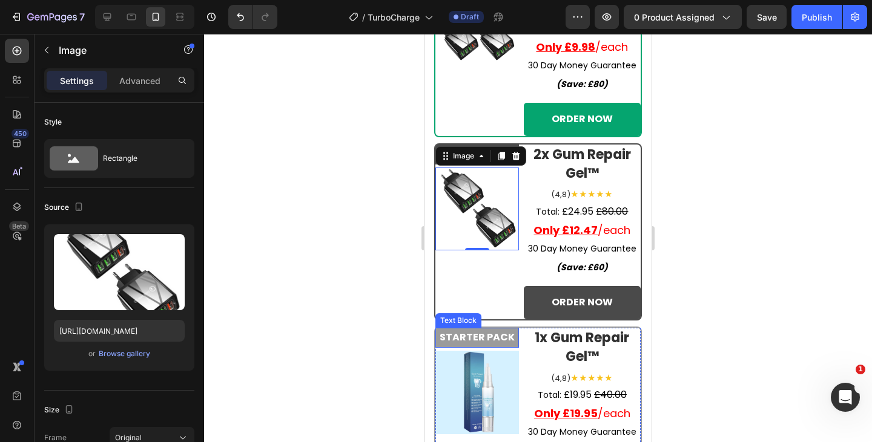
click at [461, 360] on img at bounding box center [477, 393] width 84 height 84
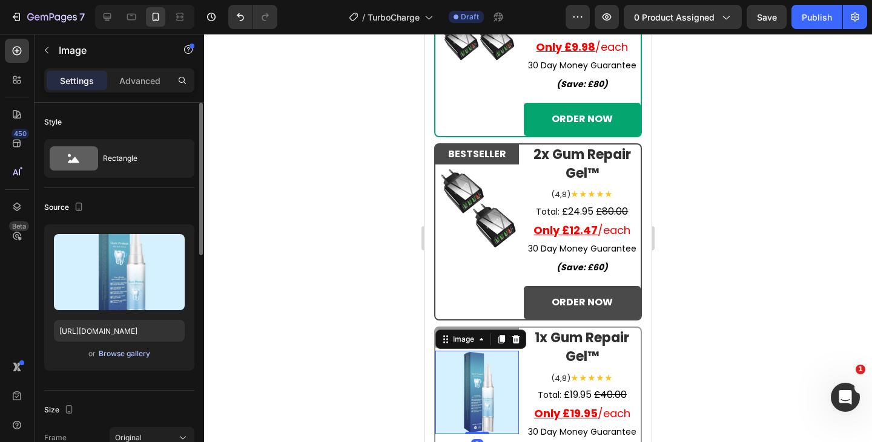
click at [107, 352] on div "Browse gallery" at bounding box center [124, 354] width 51 height 11
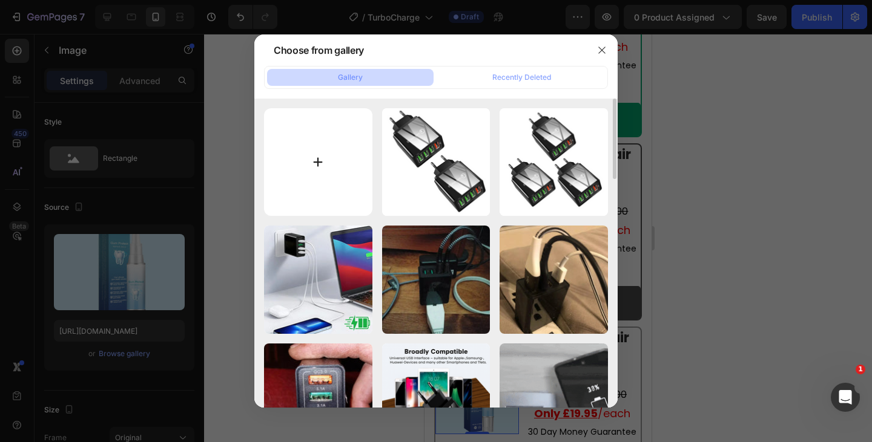
click at [312, 185] on input "file" at bounding box center [318, 162] width 108 height 108
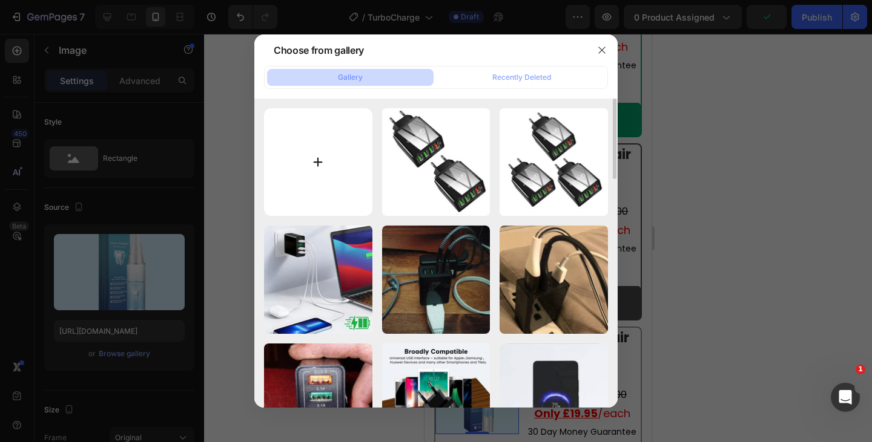
type input "C:\fakepath\2.png"
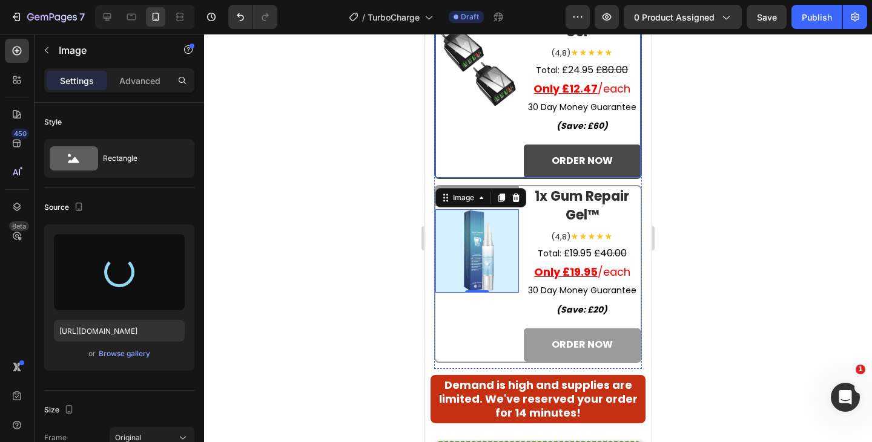
scroll to position [5761, 0]
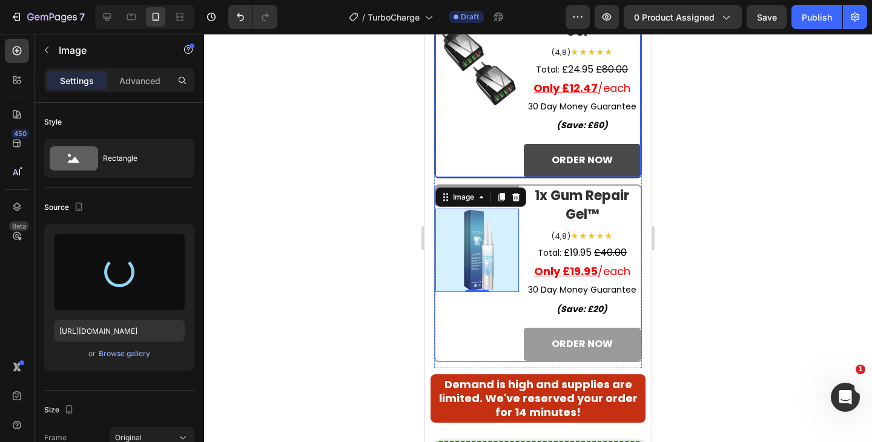
type input "[URL][DOMAIN_NAME]"
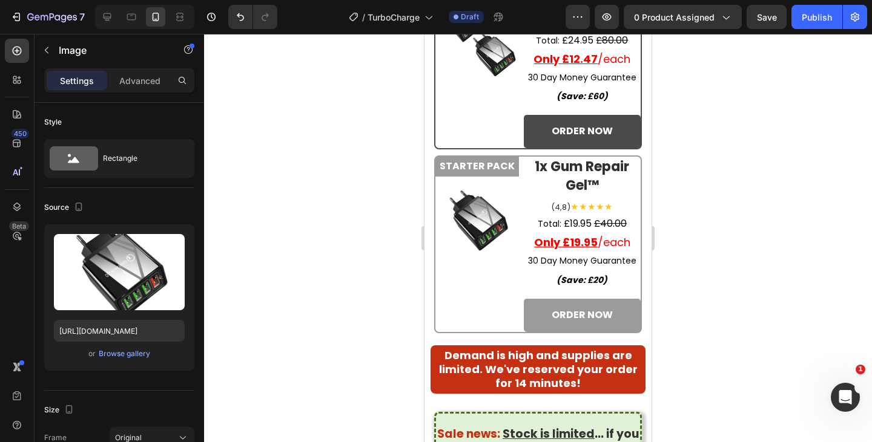
scroll to position [5790, 0]
